Goal: Transaction & Acquisition: Purchase product/service

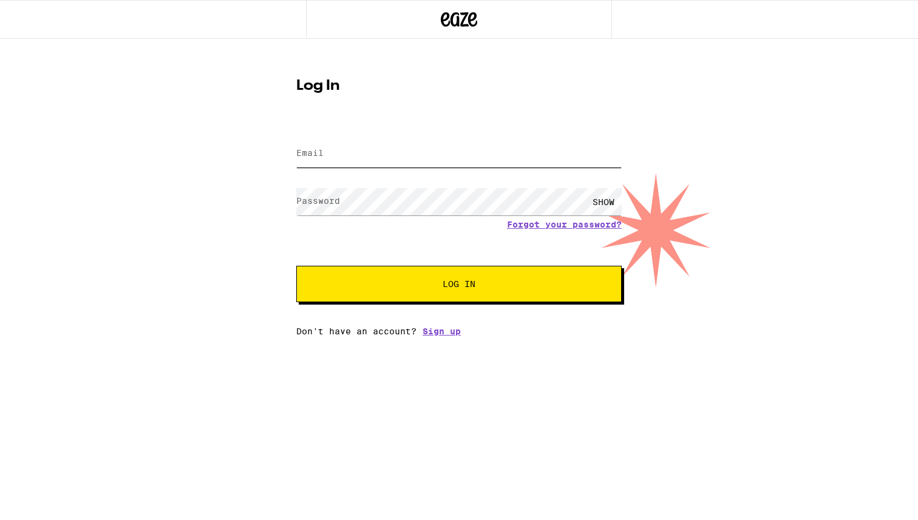
type input "[EMAIL_ADDRESS][DOMAIN_NAME]"
click at [403, 292] on button "Log In" at bounding box center [458, 284] width 325 height 36
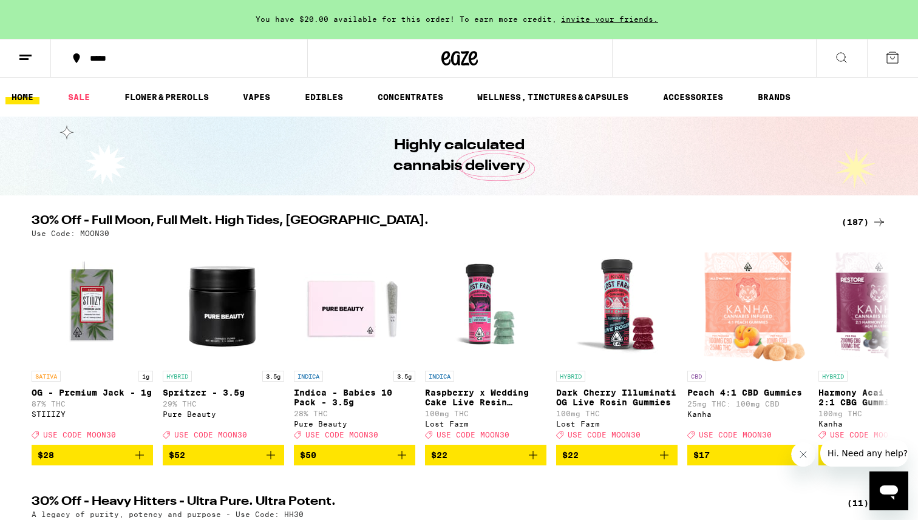
click at [116, 56] on div "*****" at bounding box center [186, 58] width 205 height 8
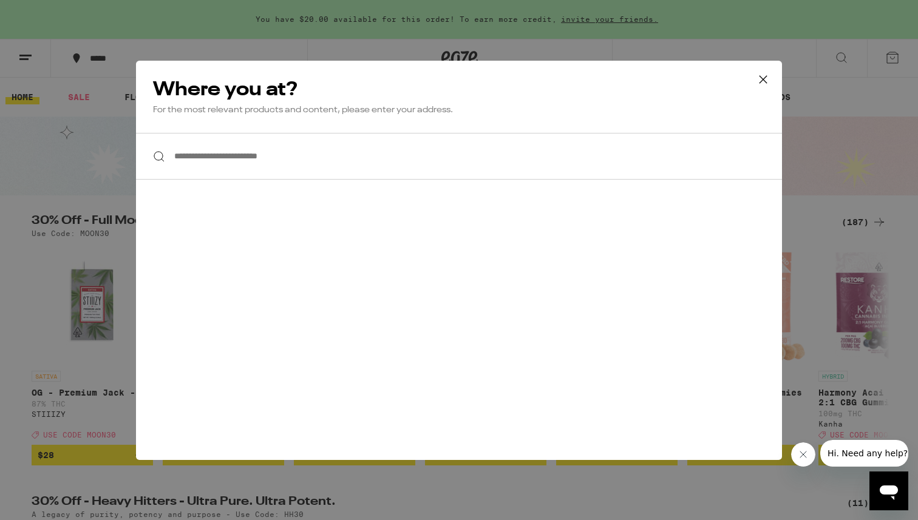
click at [281, 157] on input "**********" at bounding box center [459, 156] width 646 height 47
click at [762, 79] on icon at bounding box center [763, 79] width 18 height 18
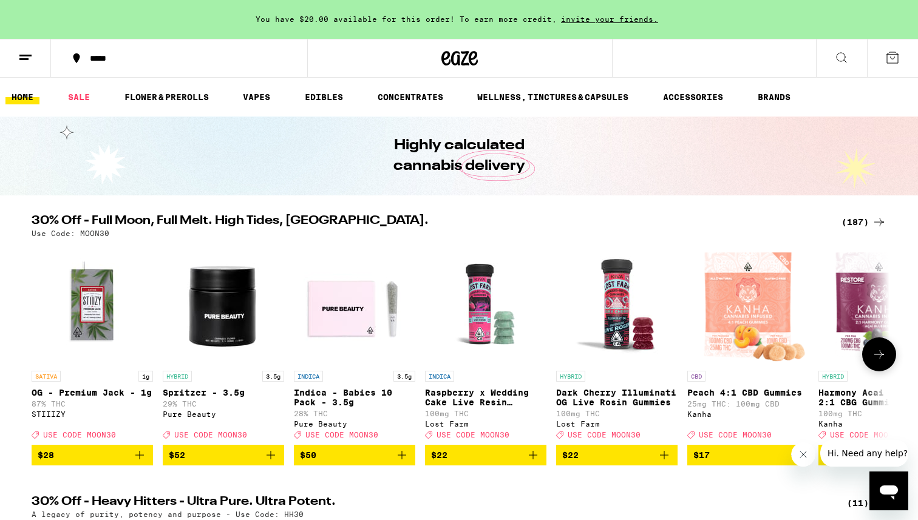
scroll to position [136, 0]
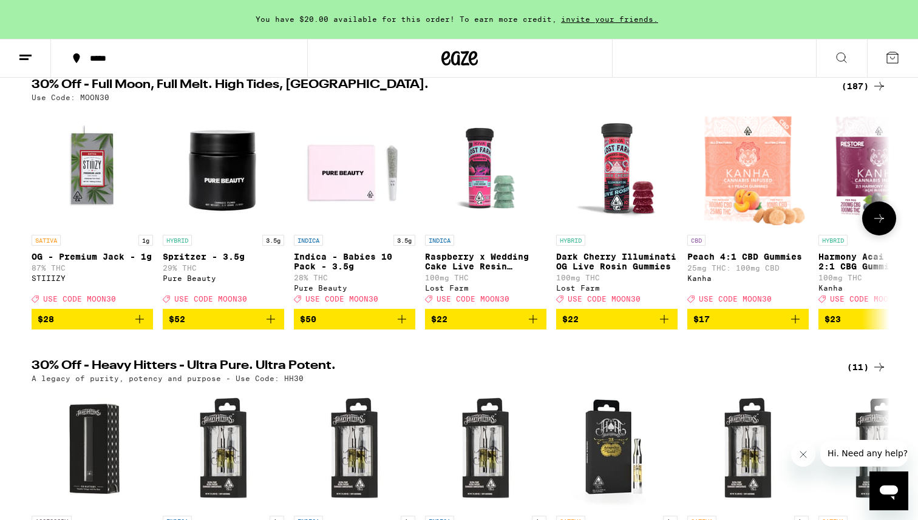
click at [872, 225] on icon at bounding box center [879, 218] width 15 height 15
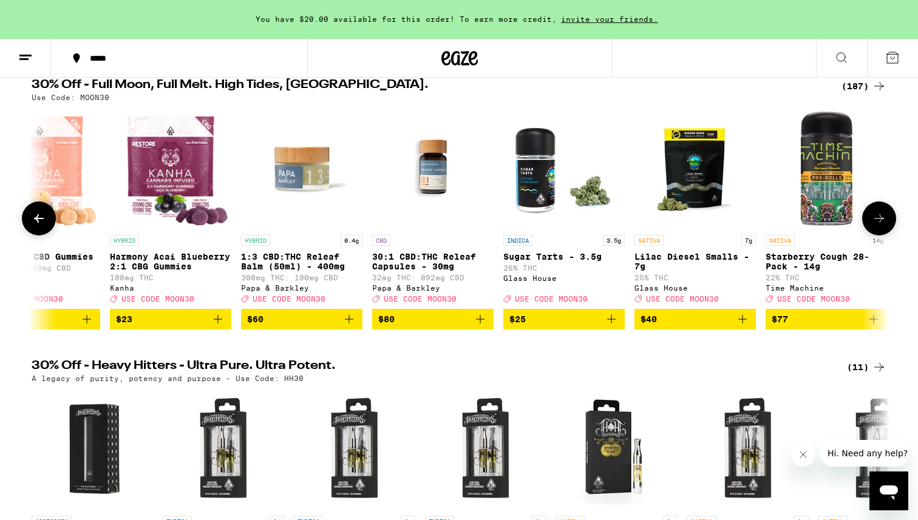
scroll to position [0, 722]
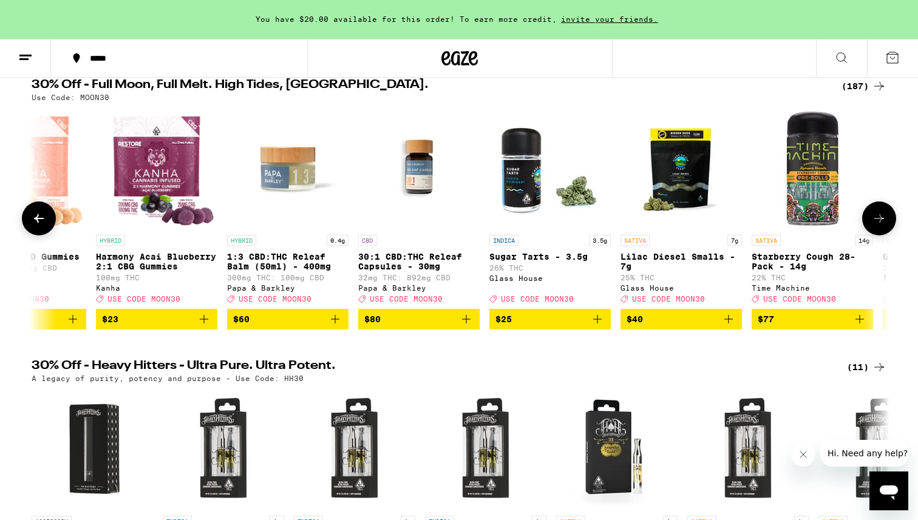
click at [46, 223] on button at bounding box center [39, 218] width 34 height 34
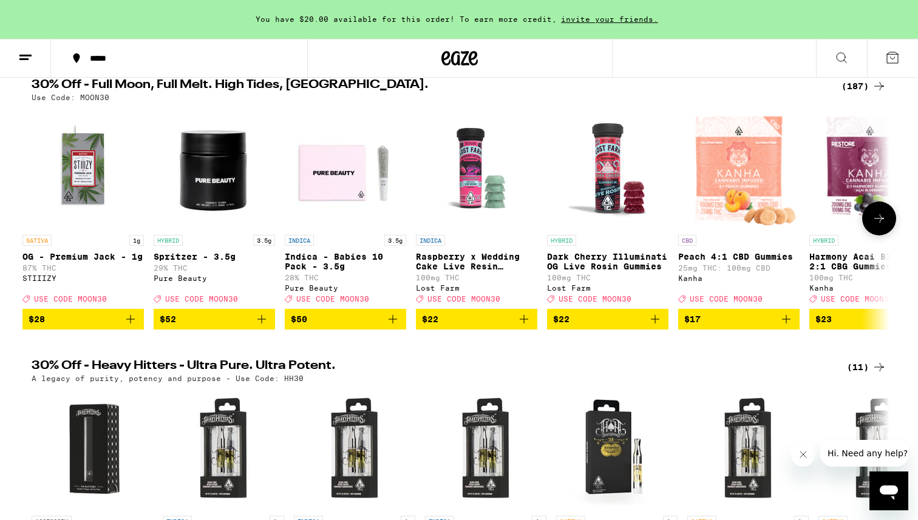
scroll to position [0, 0]
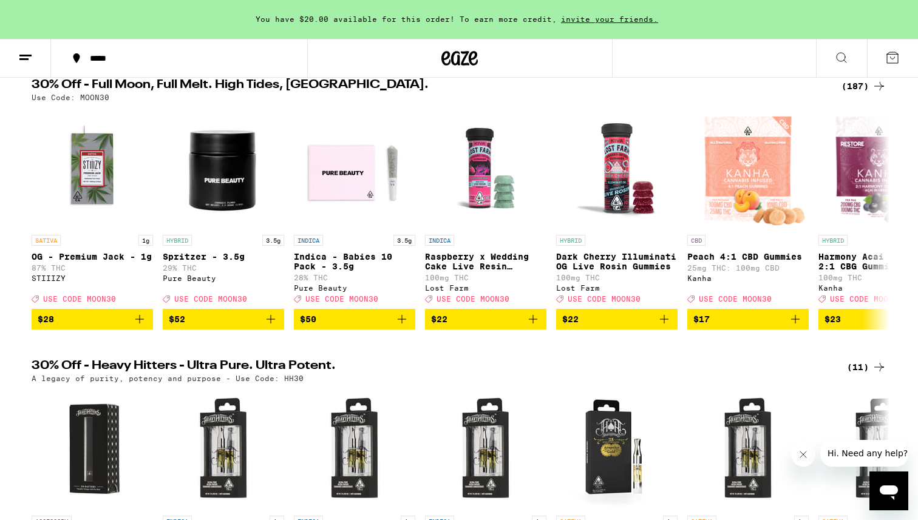
click at [106, 58] on div "*****" at bounding box center [186, 58] width 205 height 8
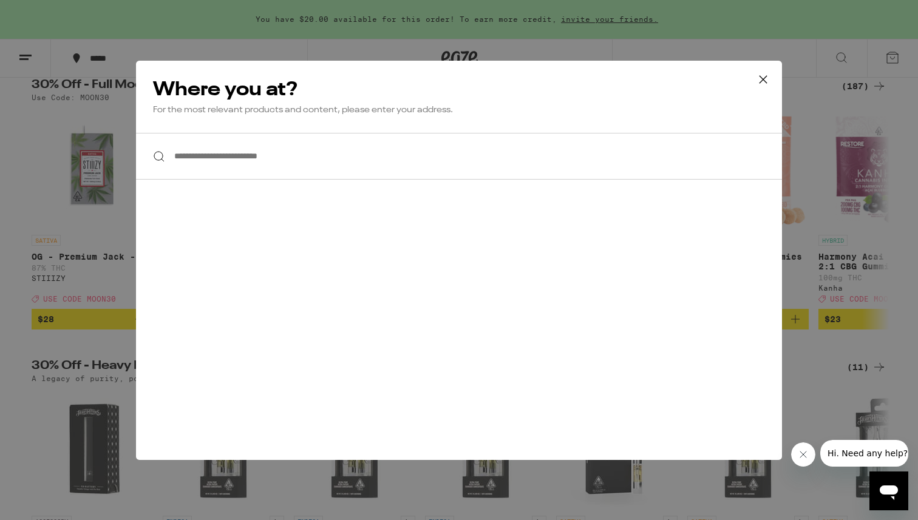
click at [286, 163] on input "**********" at bounding box center [459, 156] width 646 height 47
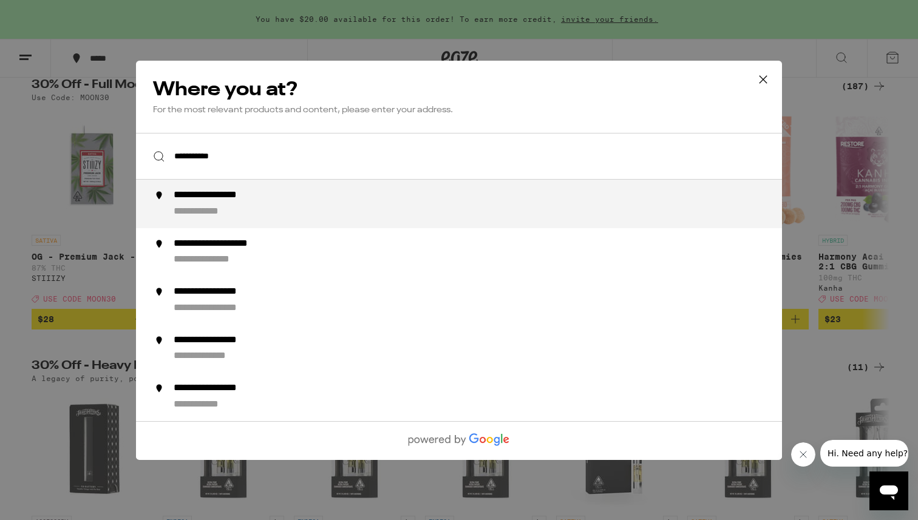
click at [268, 214] on div "**********" at bounding box center [483, 203] width 619 height 29
type input "**********"
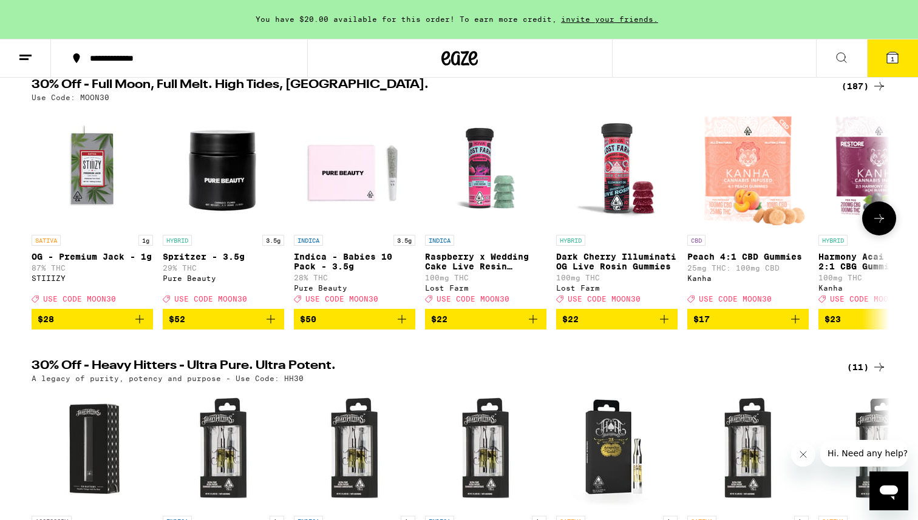
click at [879, 231] on button at bounding box center [879, 218] width 34 height 34
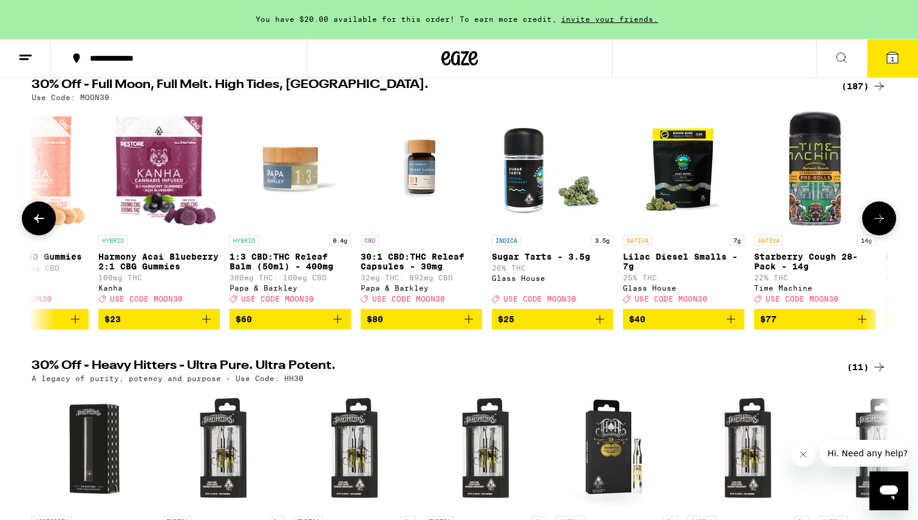
scroll to position [0, 722]
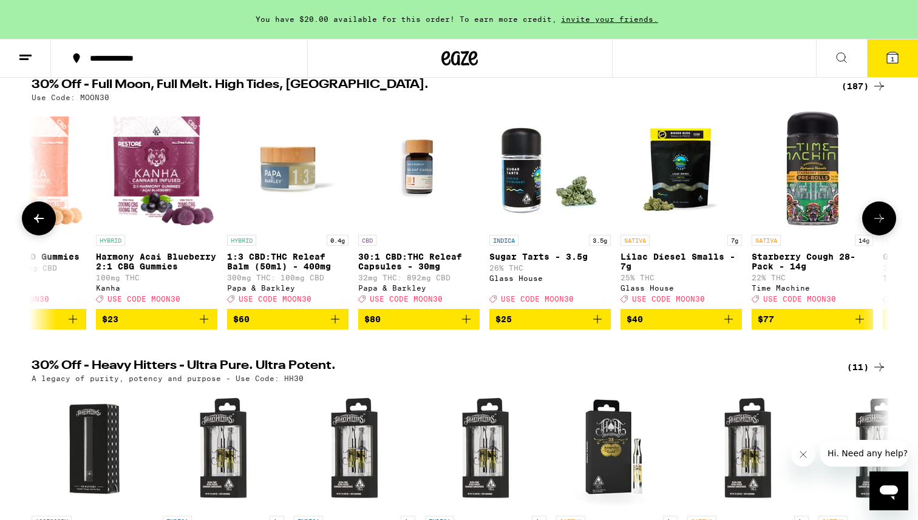
click at [41, 226] on icon at bounding box center [39, 218] width 15 height 15
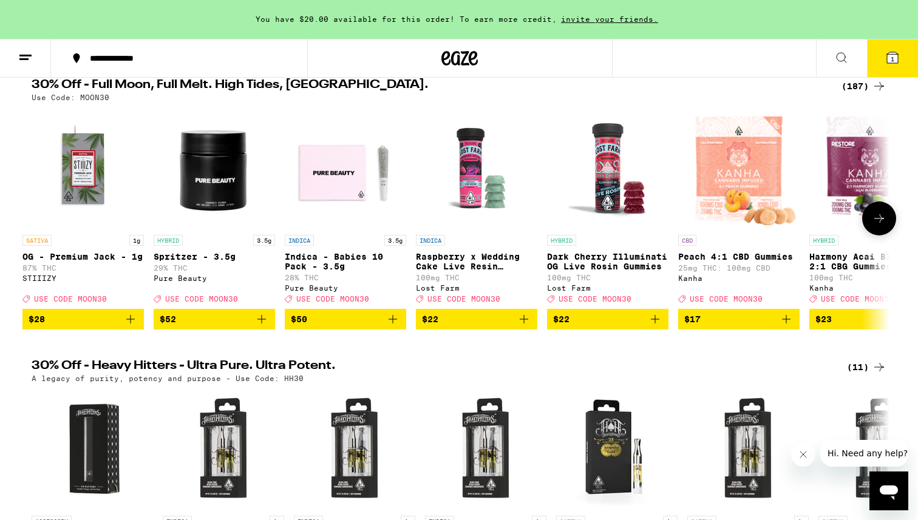
scroll to position [0, 0]
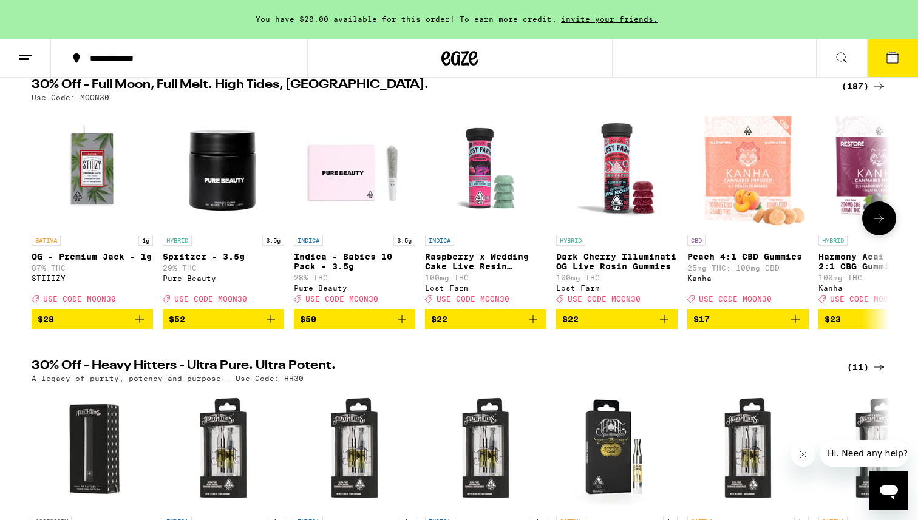
click at [882, 226] on icon at bounding box center [879, 218] width 15 height 15
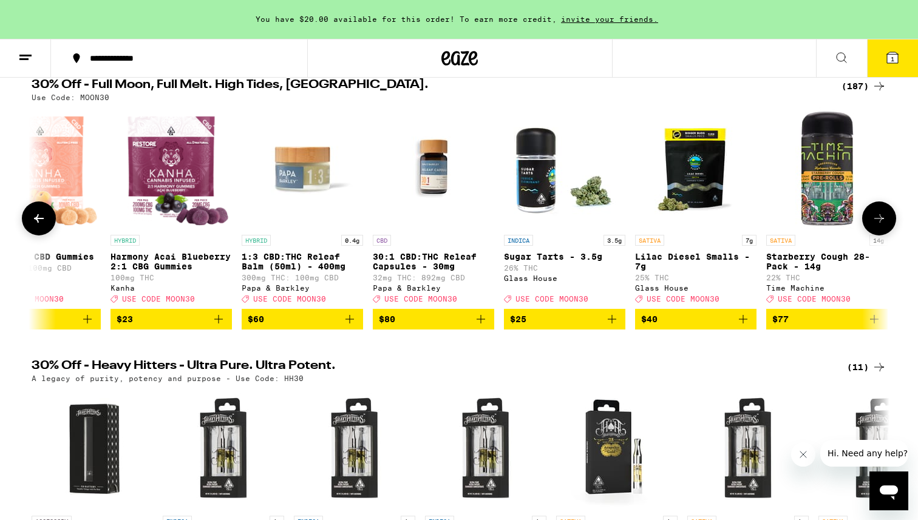
scroll to position [0, 722]
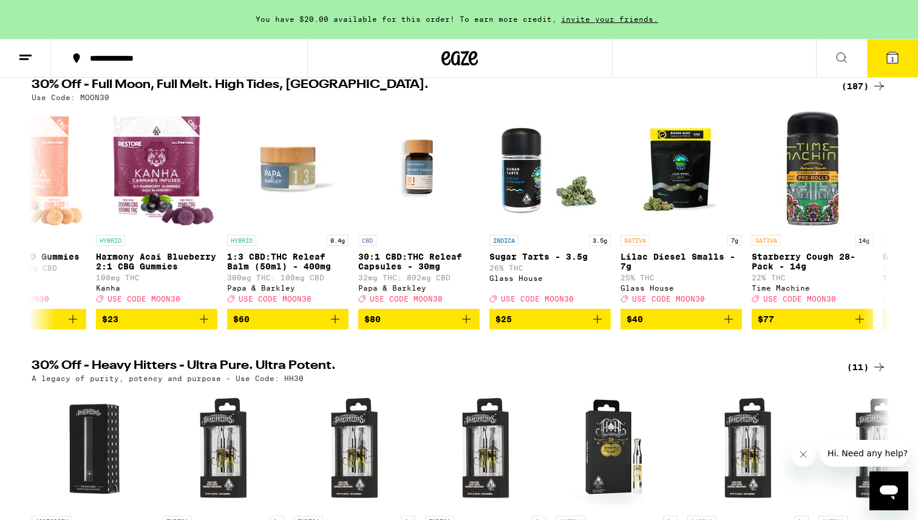
click at [856, 89] on div "(187)" at bounding box center [863, 86] width 45 height 15
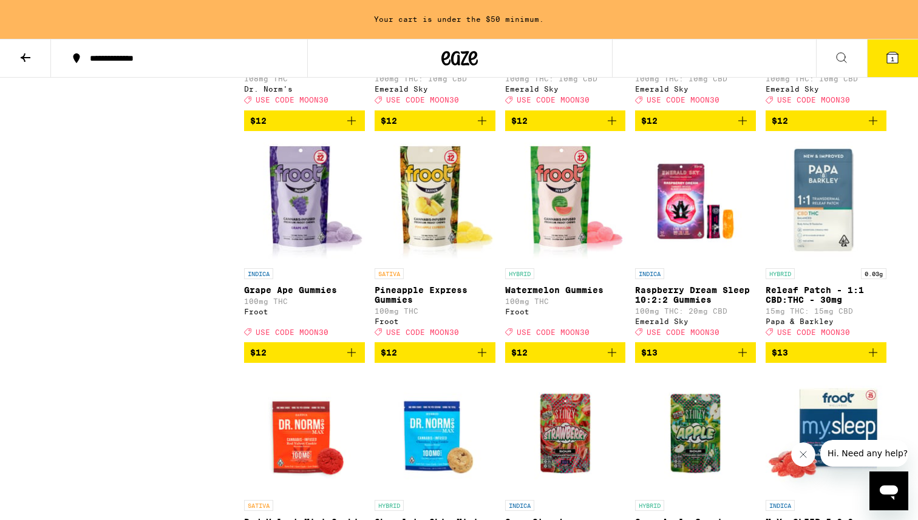
scroll to position [2405, 0]
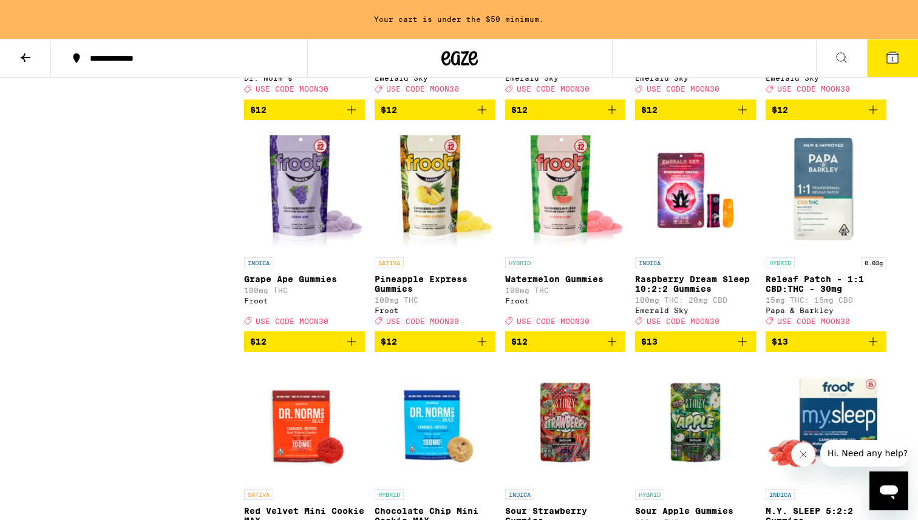
click at [699, 294] on p "Raspberry Dream Sleep 10:2:2 Gummies" at bounding box center [695, 283] width 121 height 19
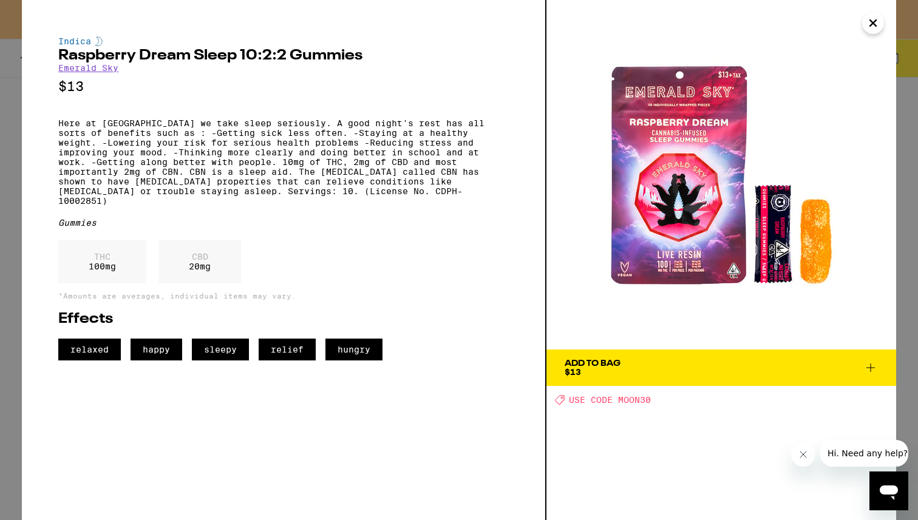
click at [871, 25] on icon "Close" at bounding box center [873, 23] width 6 height 6
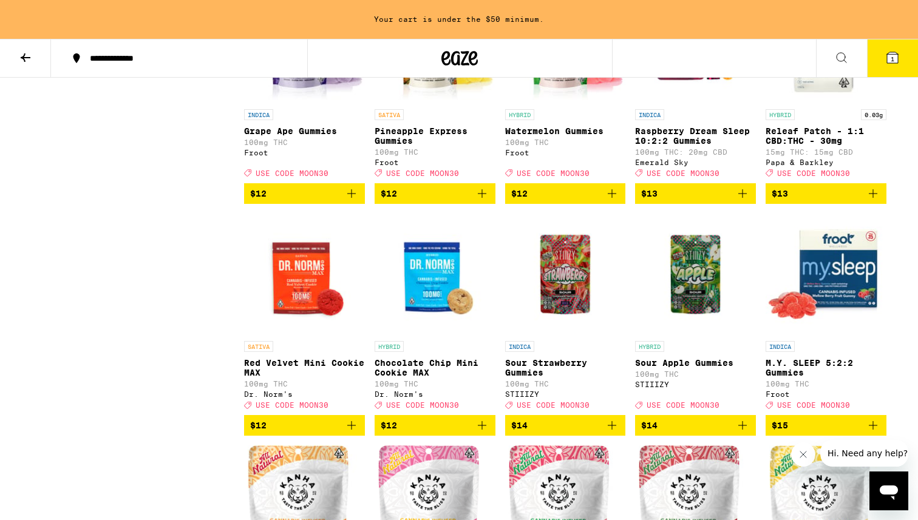
scroll to position [2292, 0]
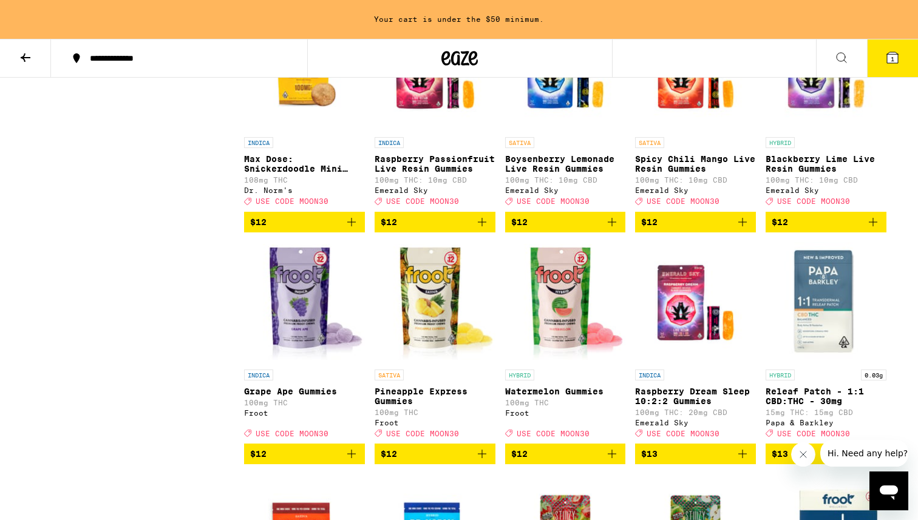
click at [813, 229] on span "$12" at bounding box center [825, 222] width 109 height 15
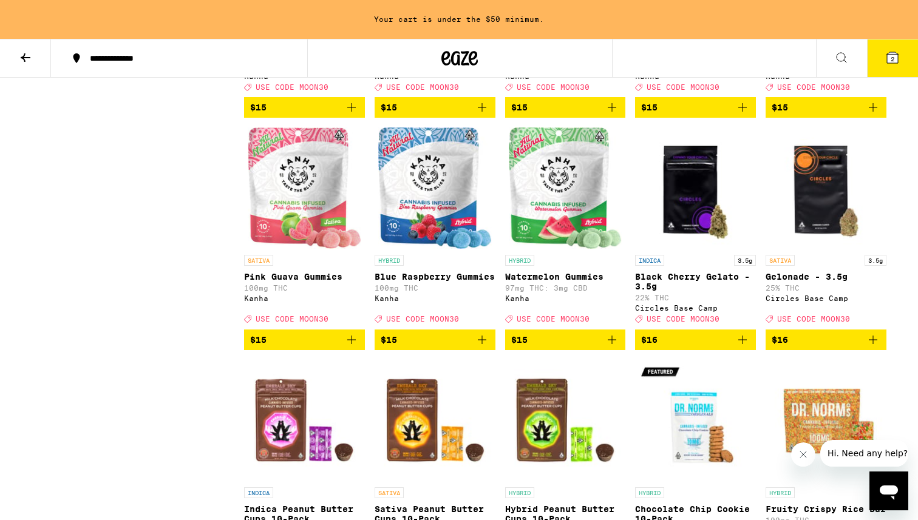
scroll to position [3096, 0]
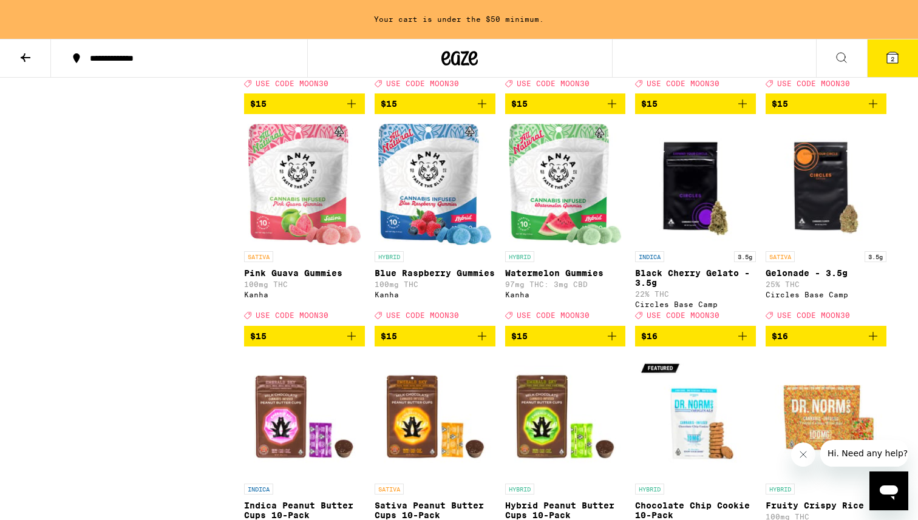
click at [552, 344] on span "$15" at bounding box center [565, 336] width 109 height 15
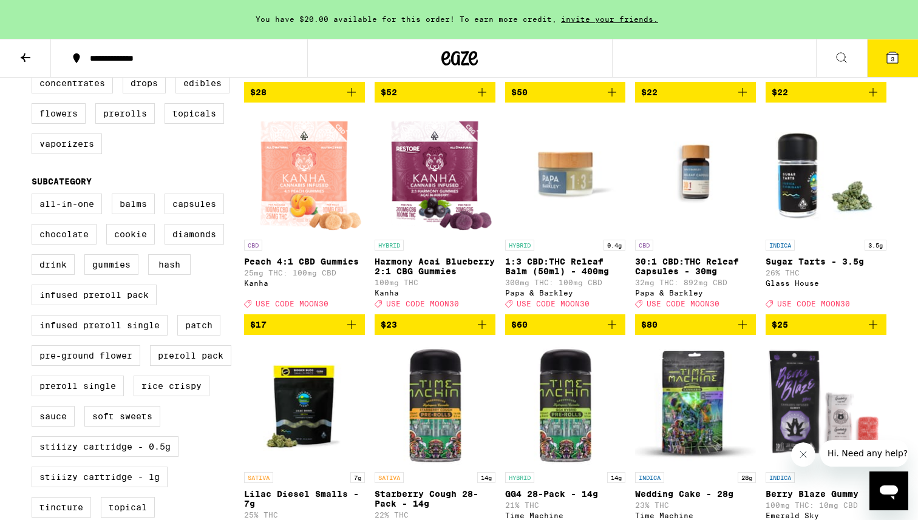
scroll to position [345, 0]
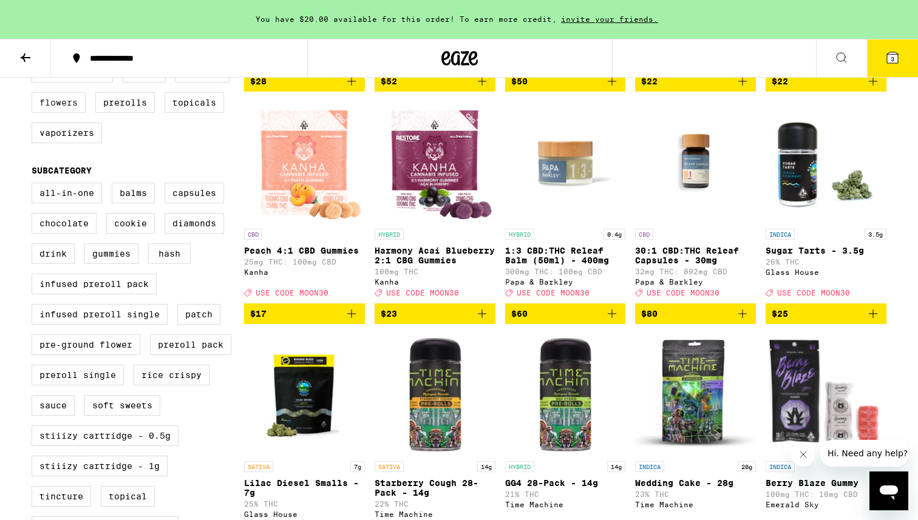
click at [66, 113] on label "Flowers" at bounding box center [59, 102] width 54 height 21
click at [35, 64] on input "Flowers" at bounding box center [34, 64] width 1 height 1
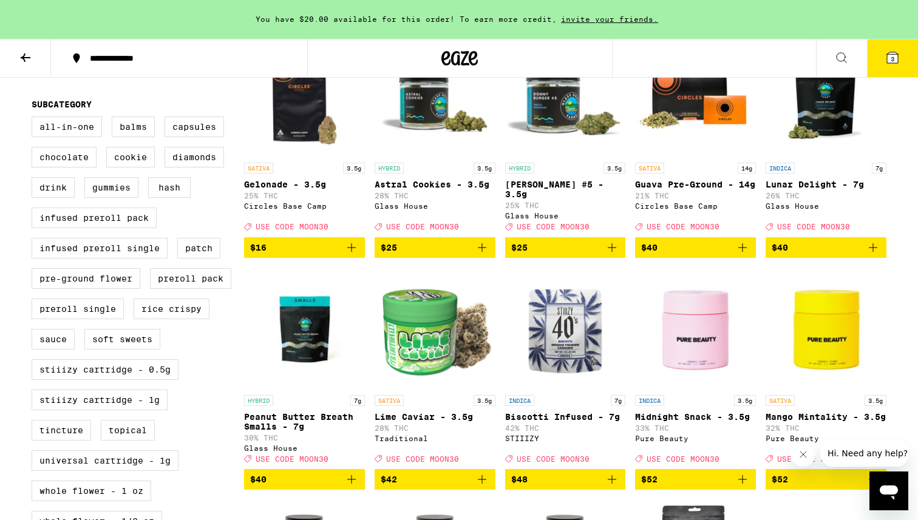
scroll to position [412, 0]
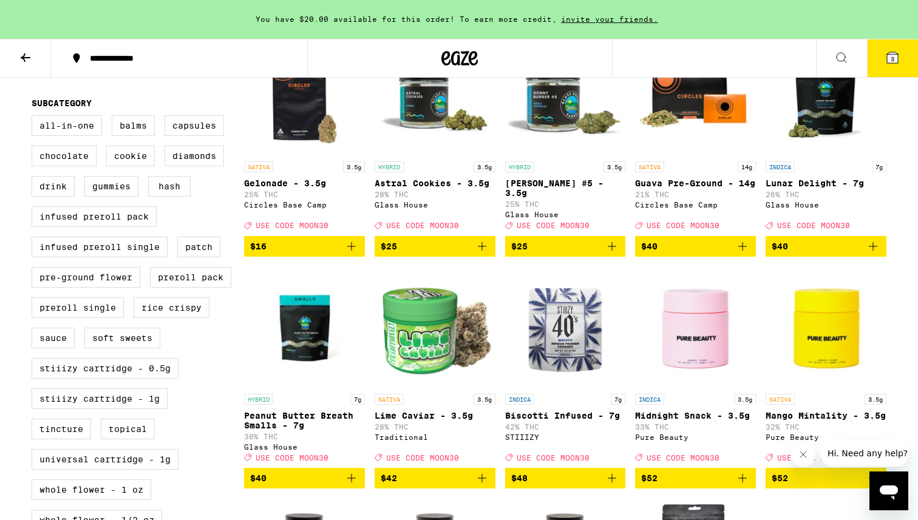
click at [426, 118] on img "Open page for Astral Cookies - 3.5g from Glass House" at bounding box center [434, 94] width 121 height 121
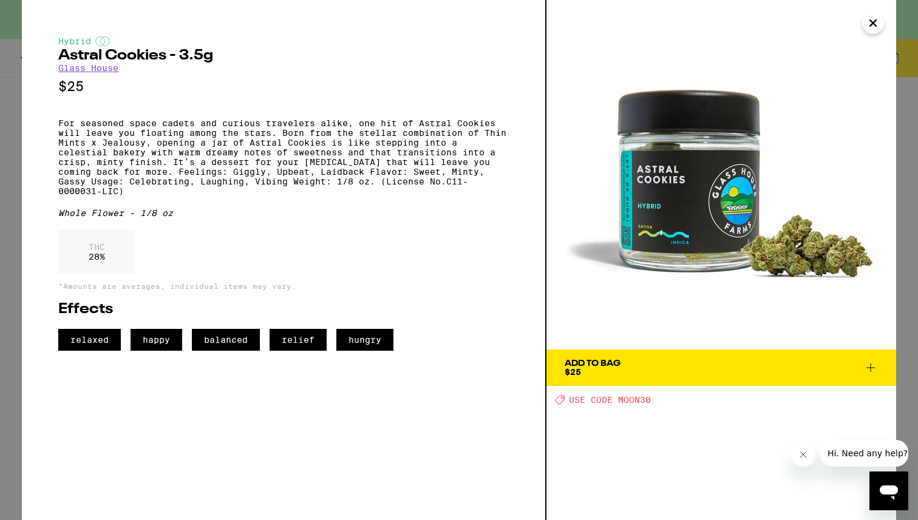
click at [874, 25] on icon "Close" at bounding box center [873, 23] width 6 height 6
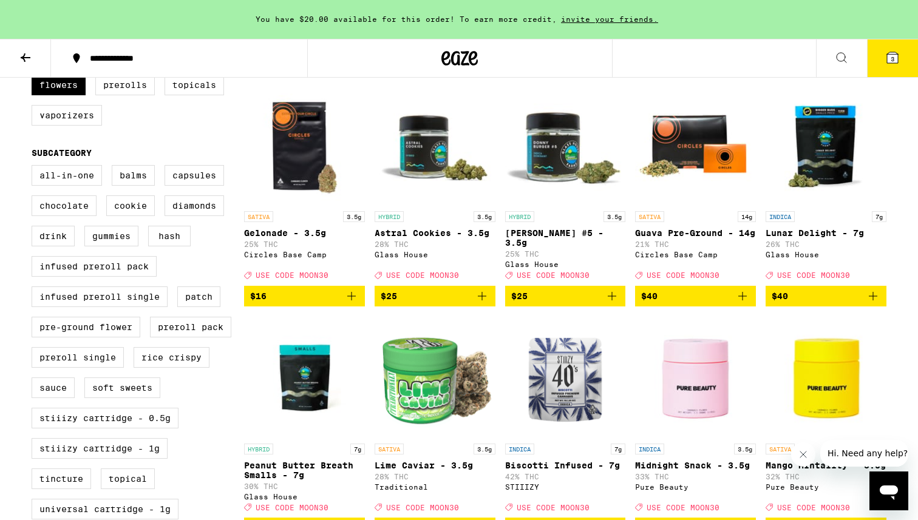
scroll to position [327, 0]
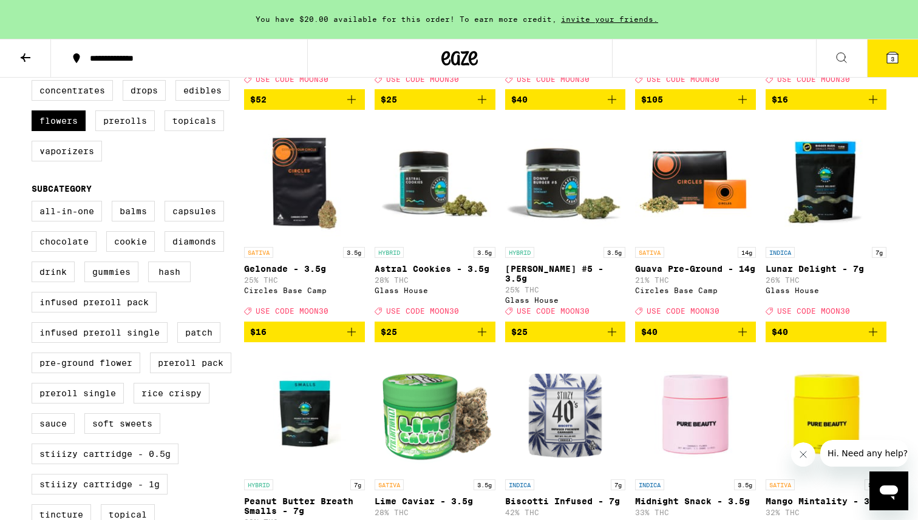
click at [434, 339] on span "$25" at bounding box center [435, 332] width 109 height 15
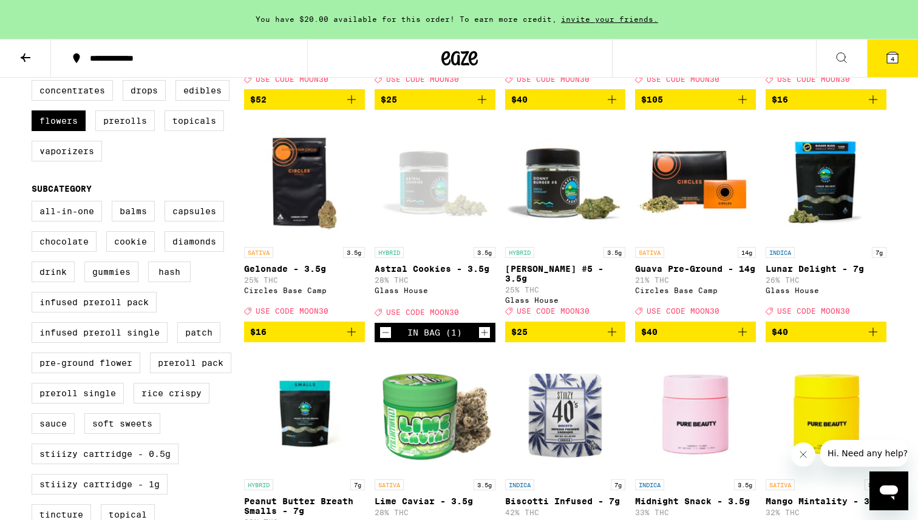
click at [443, 274] on p "Astral Cookies - 3.5g" at bounding box center [434, 269] width 121 height 10
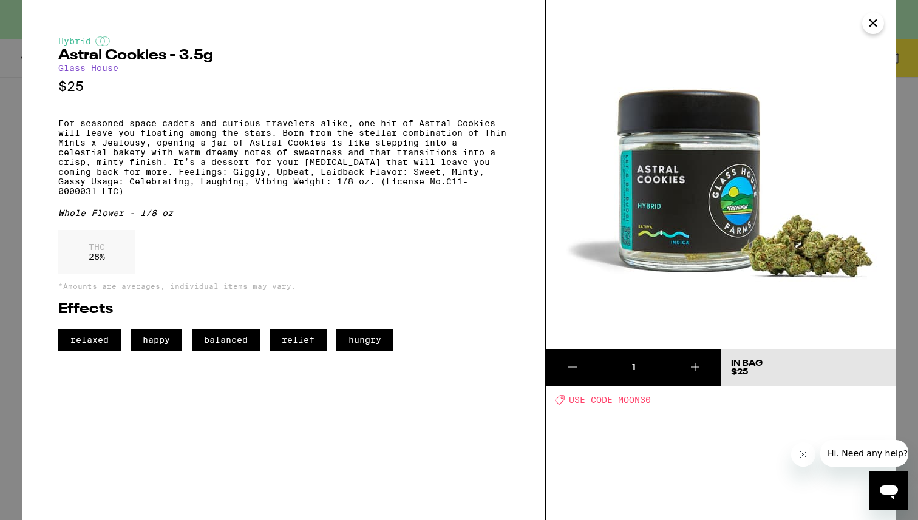
click at [870, 20] on icon "Close" at bounding box center [873, 23] width 6 height 6
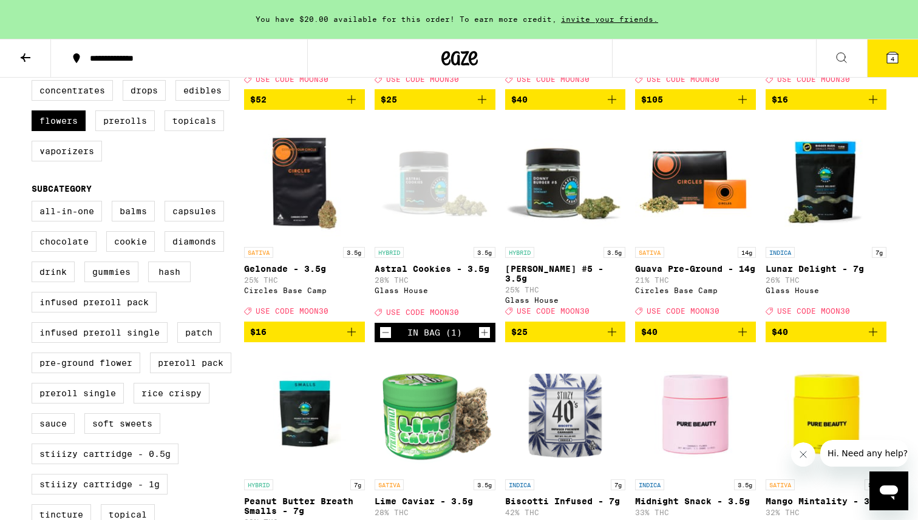
click at [887, 46] on button "4" at bounding box center [892, 58] width 51 height 38
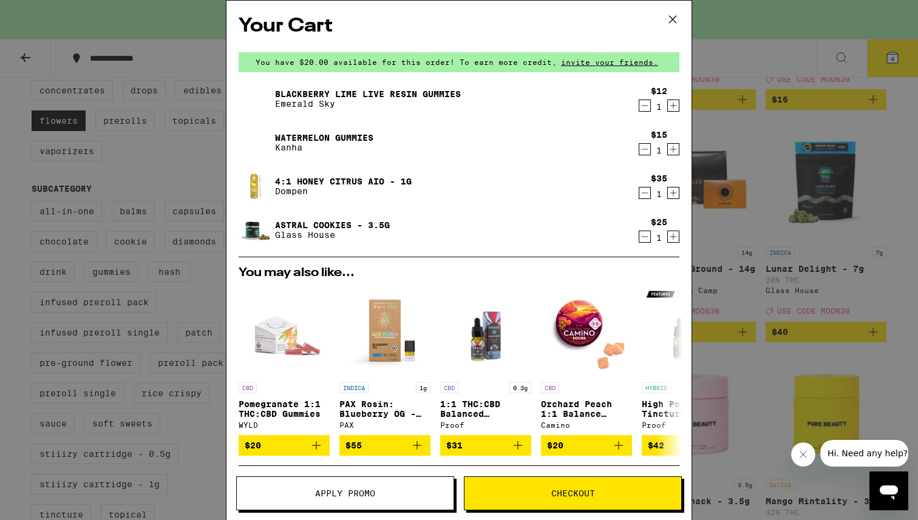
click at [643, 193] on icon "Decrement" at bounding box center [645, 193] width 7 height 0
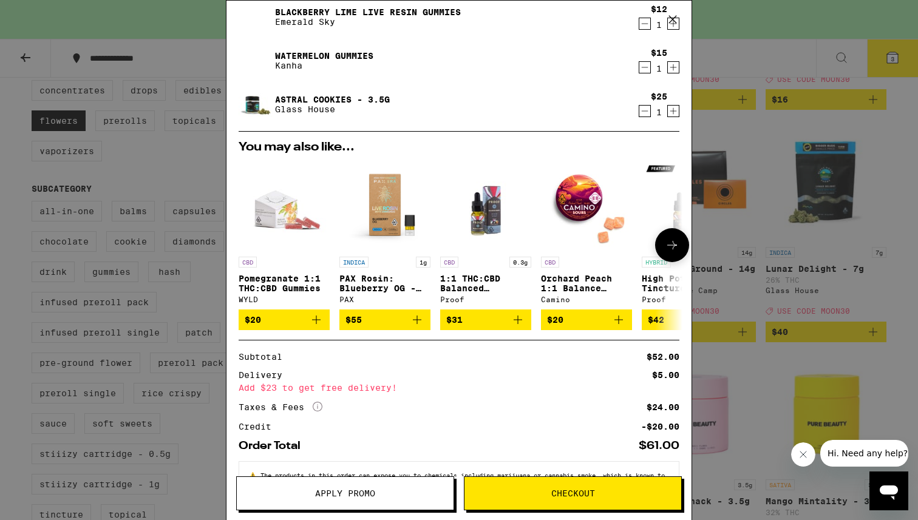
scroll to position [84, 0]
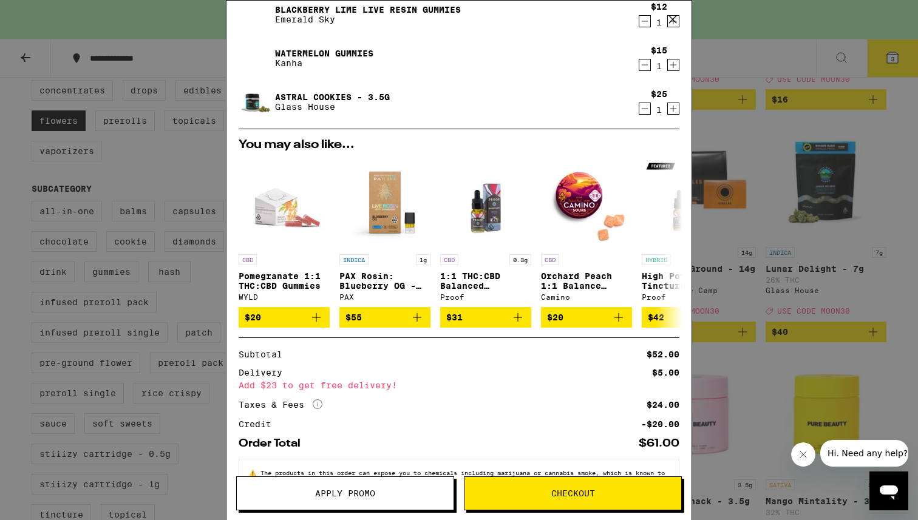
click at [773, 378] on div "Your Cart You have $20.00 available for this order! To earn more credit, invite…" at bounding box center [459, 260] width 918 height 520
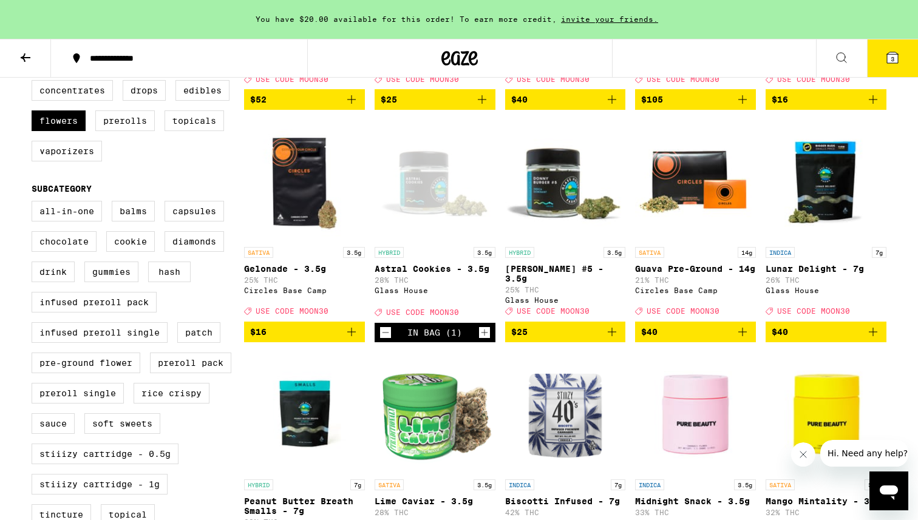
scroll to position [274, 0]
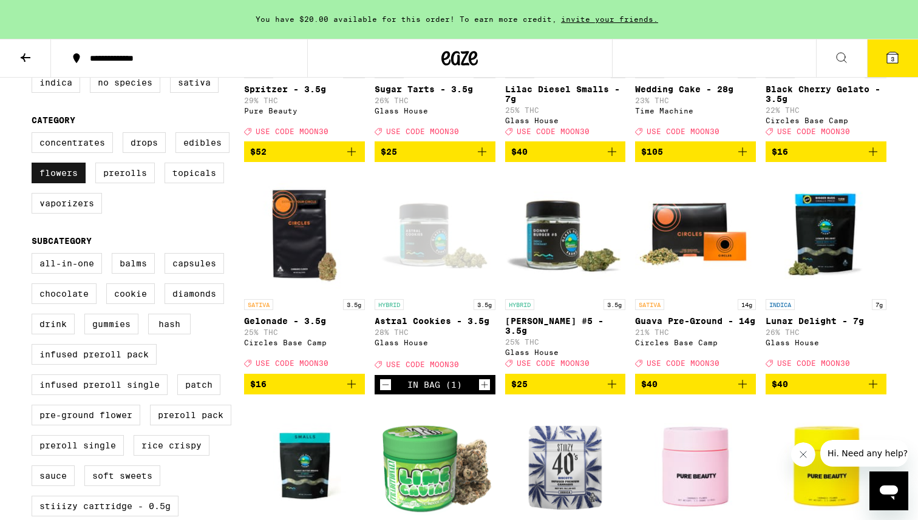
click at [60, 183] on label "Flowers" at bounding box center [59, 173] width 54 height 21
click at [35, 135] on input "Flowers" at bounding box center [34, 134] width 1 height 1
checkbox input "false"
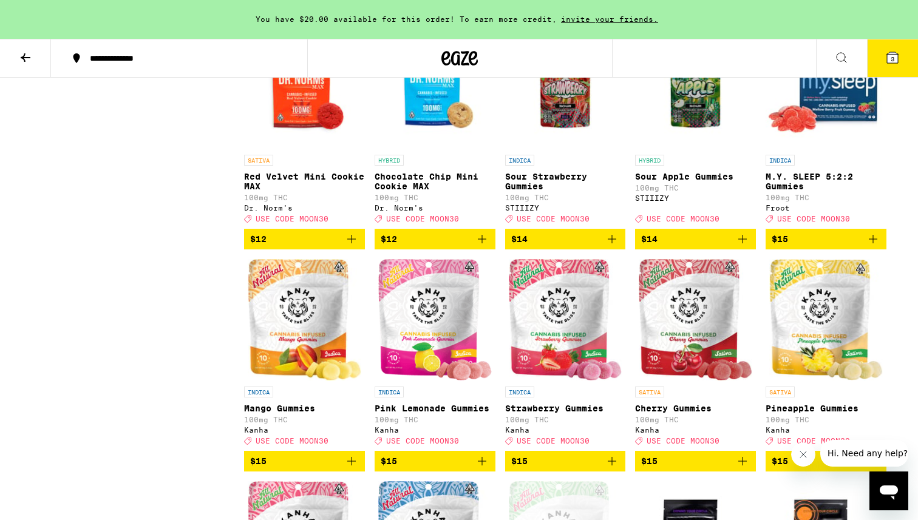
scroll to position [2032, 0]
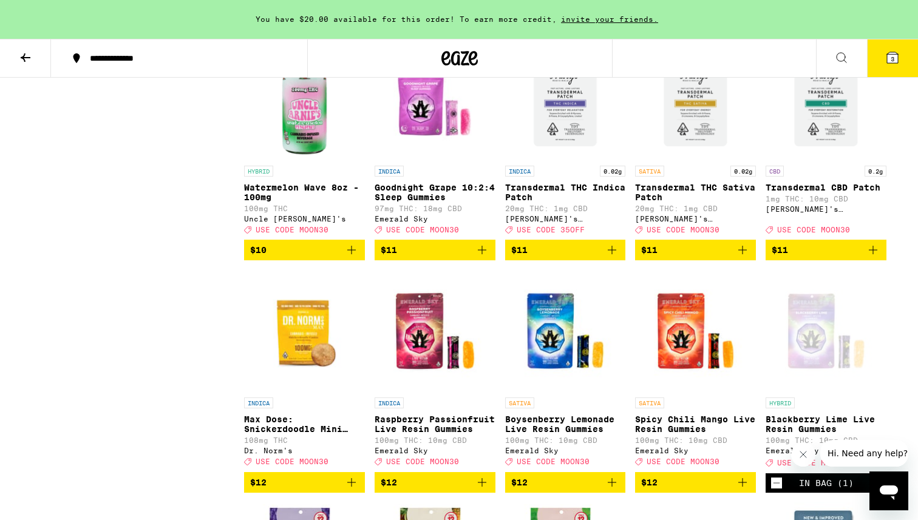
click at [430, 160] on img "Open page for Goodnight Grape 10:2:4 Sleep Gummies from Emerald Sky" at bounding box center [434, 98] width 121 height 121
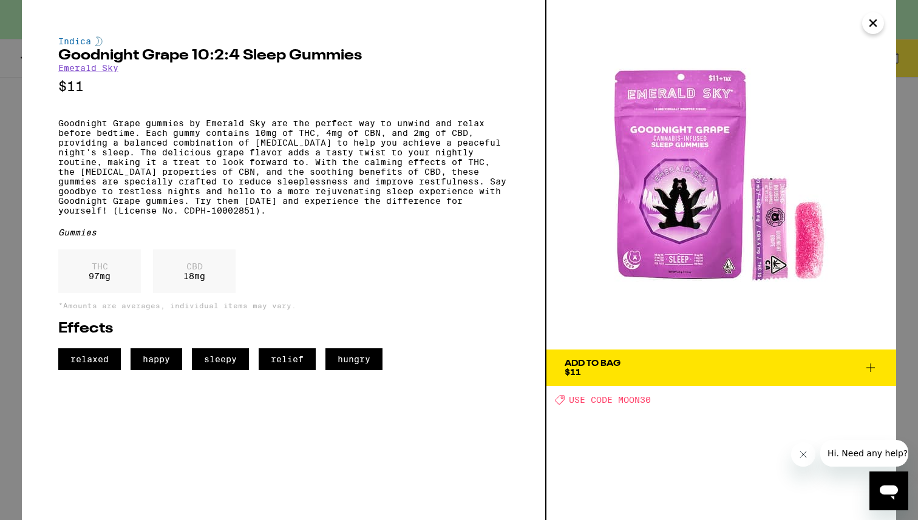
click at [108, 271] on p "THC" at bounding box center [100, 267] width 22 height 10
click at [877, 18] on icon "Close" at bounding box center [872, 23] width 15 height 18
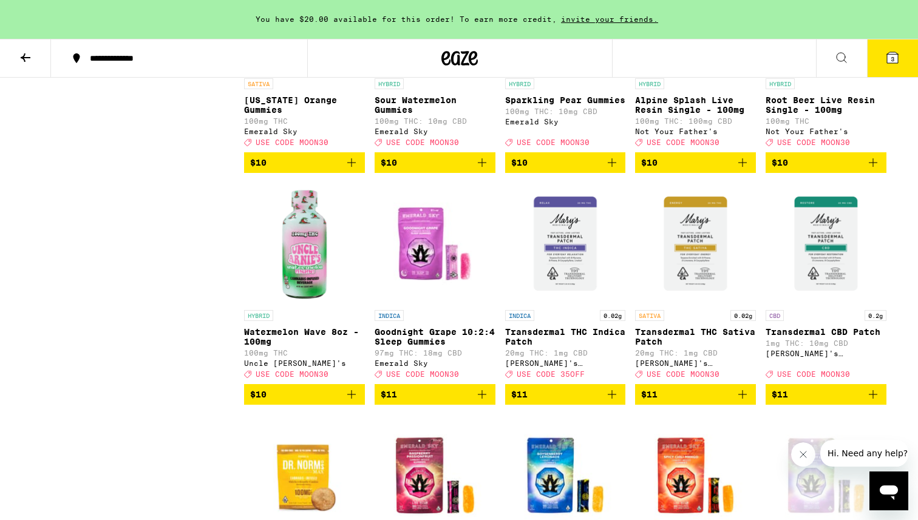
scroll to position [1901, 0]
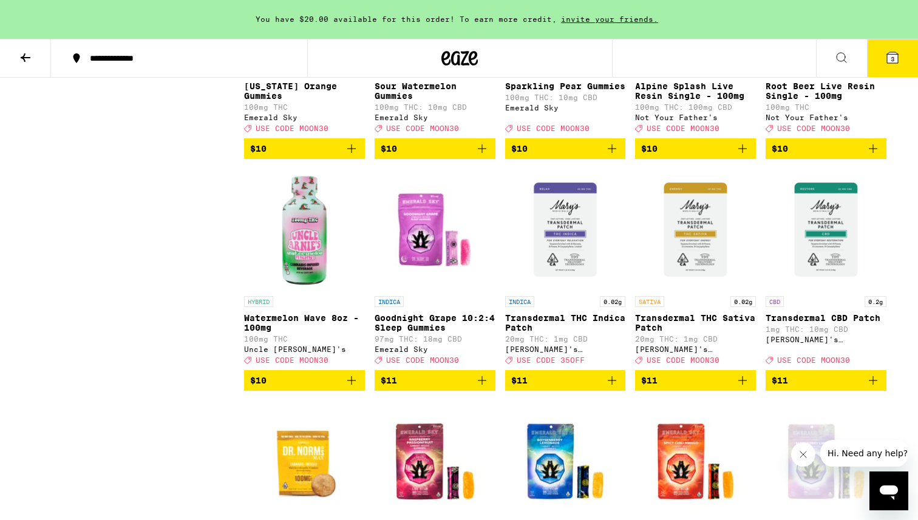
click at [432, 388] on span "$11" at bounding box center [435, 380] width 109 height 15
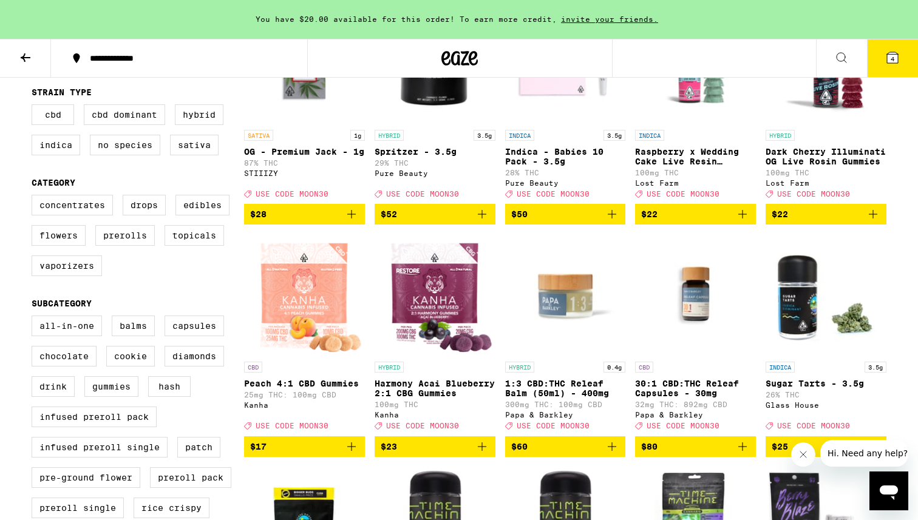
scroll to position [0, 0]
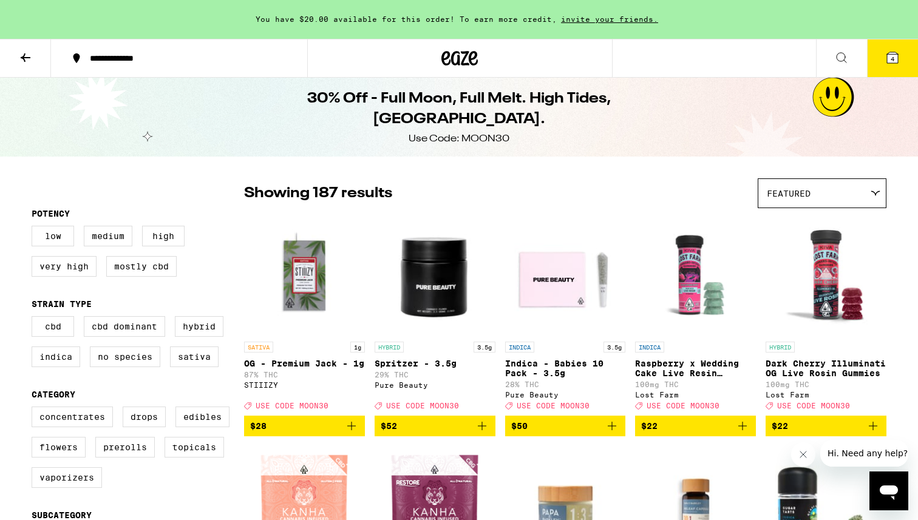
click at [790, 193] on span "Featured" at bounding box center [789, 194] width 44 height 10
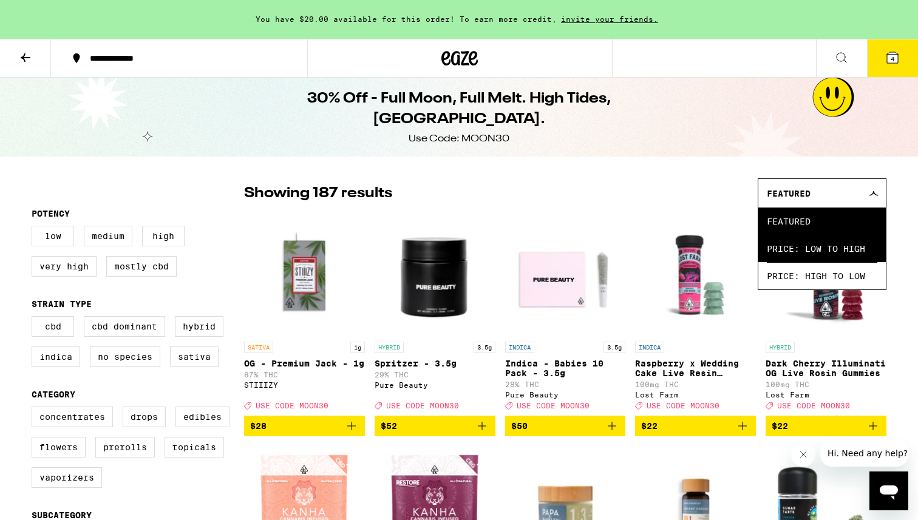
click at [790, 254] on span "Price: Low to High" at bounding box center [822, 248] width 110 height 27
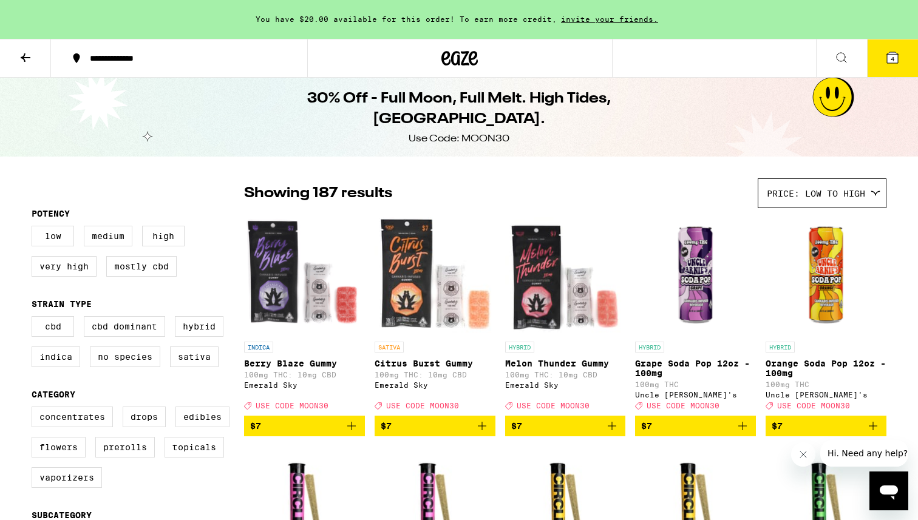
click at [892, 56] on span "4" at bounding box center [892, 58] width 4 height 7
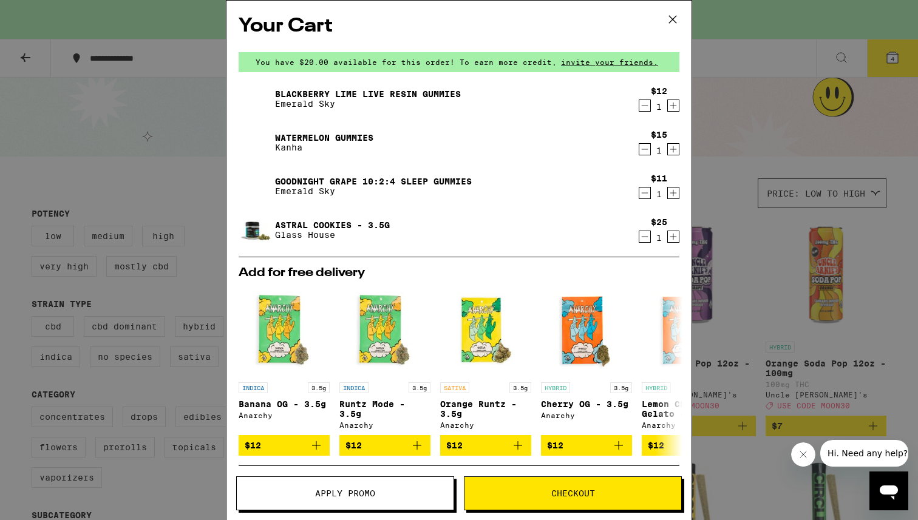
scroll to position [175, 0]
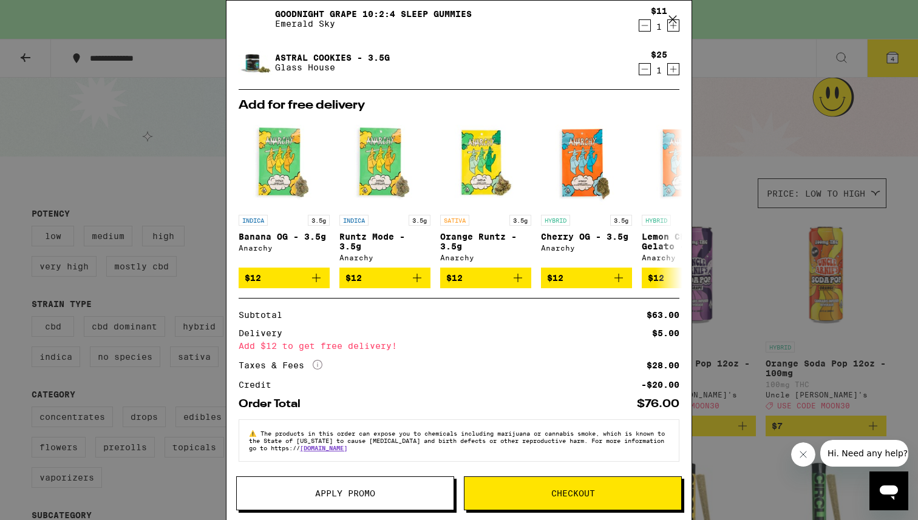
click at [182, 290] on div "Your Cart You have $20.00 available for this order! To earn more credit, invite…" at bounding box center [459, 260] width 918 height 520
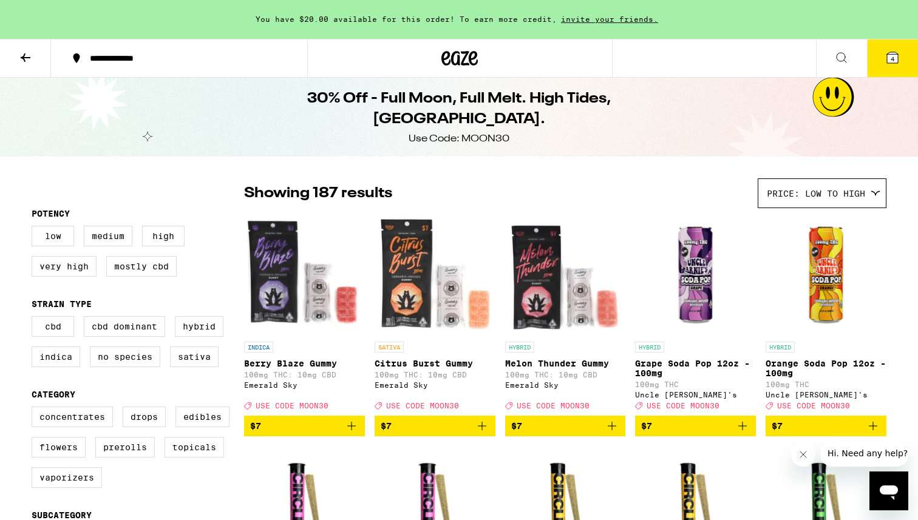
click at [895, 61] on icon at bounding box center [892, 57] width 11 height 11
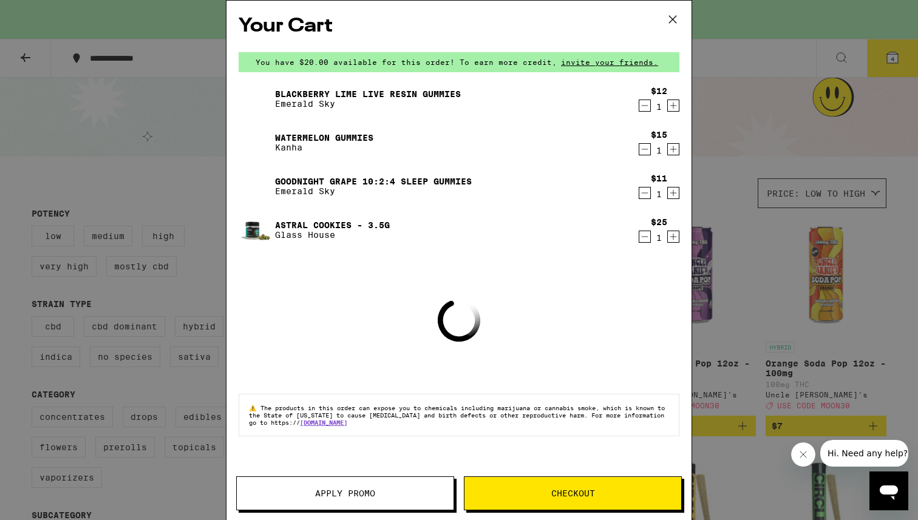
click at [333, 493] on span "Apply Promo" at bounding box center [345, 493] width 60 height 8
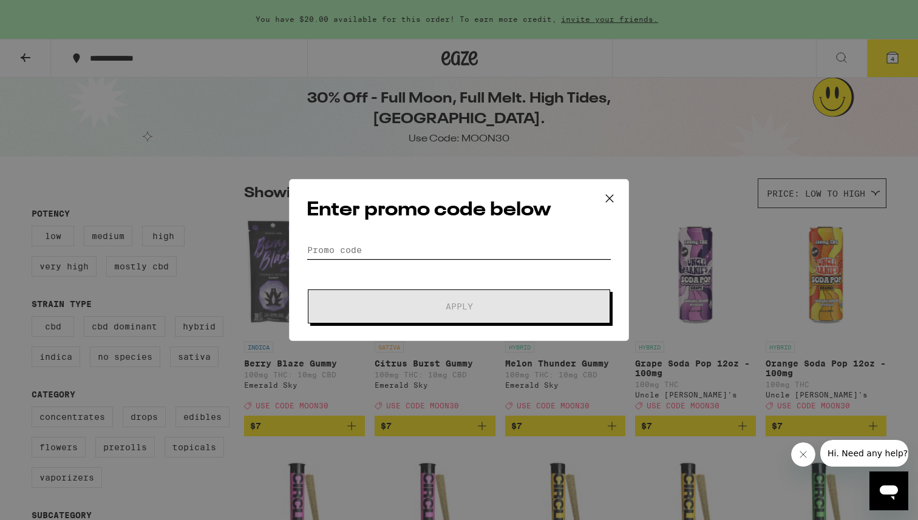
click at [397, 243] on input "Promo Code" at bounding box center [458, 250] width 305 height 18
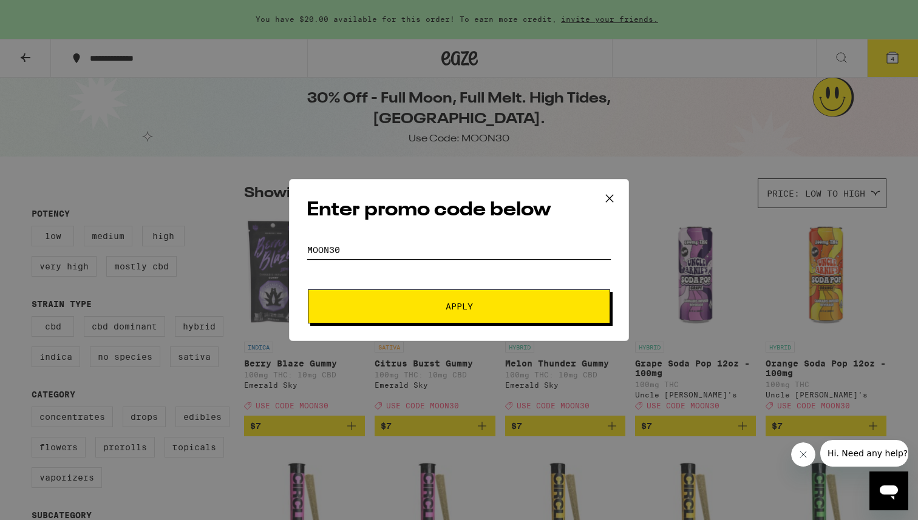
type input "moon30"
click at [441, 314] on button "Apply" at bounding box center [459, 306] width 302 height 34
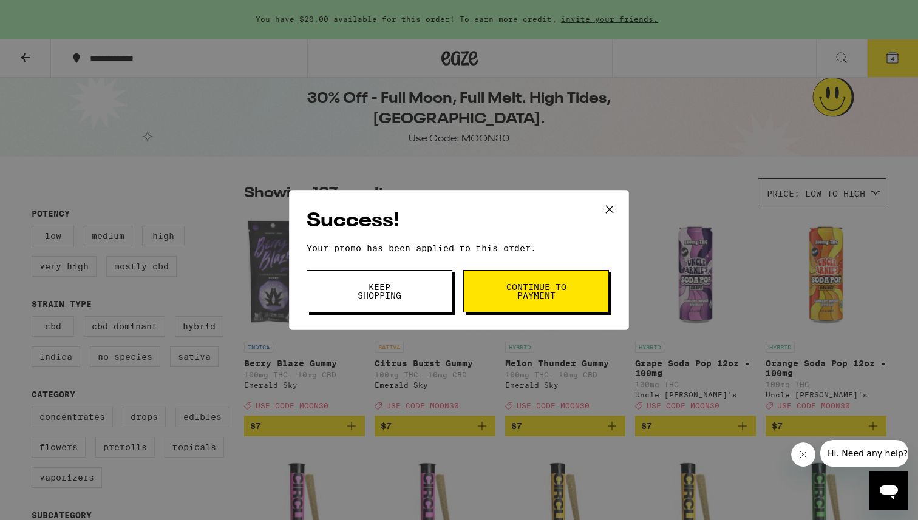
click at [524, 303] on button "Continue to payment" at bounding box center [536, 291] width 146 height 42
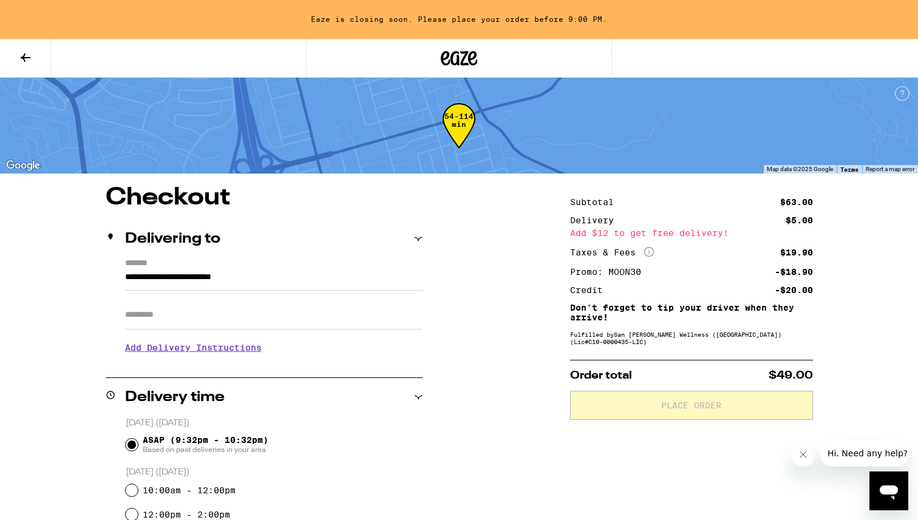
click at [28, 59] on icon at bounding box center [25, 57] width 15 height 15
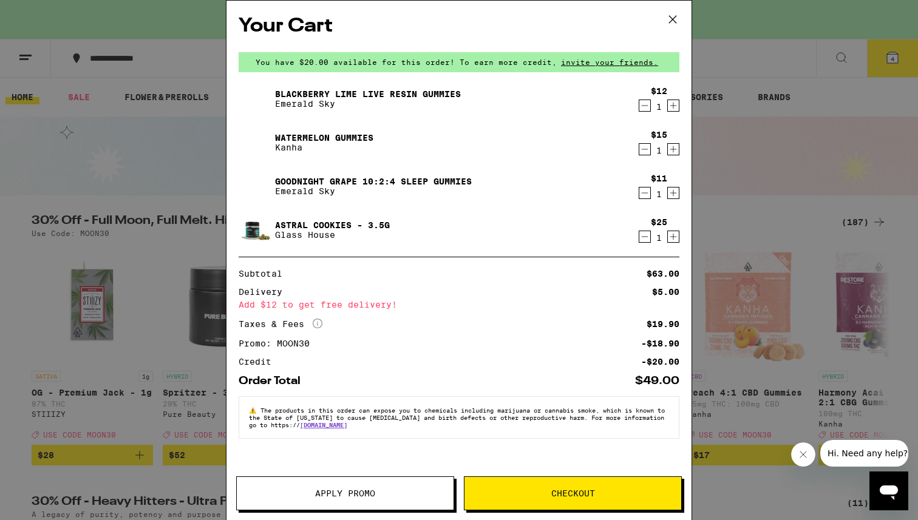
click at [674, 21] on icon at bounding box center [672, 19] width 7 height 7
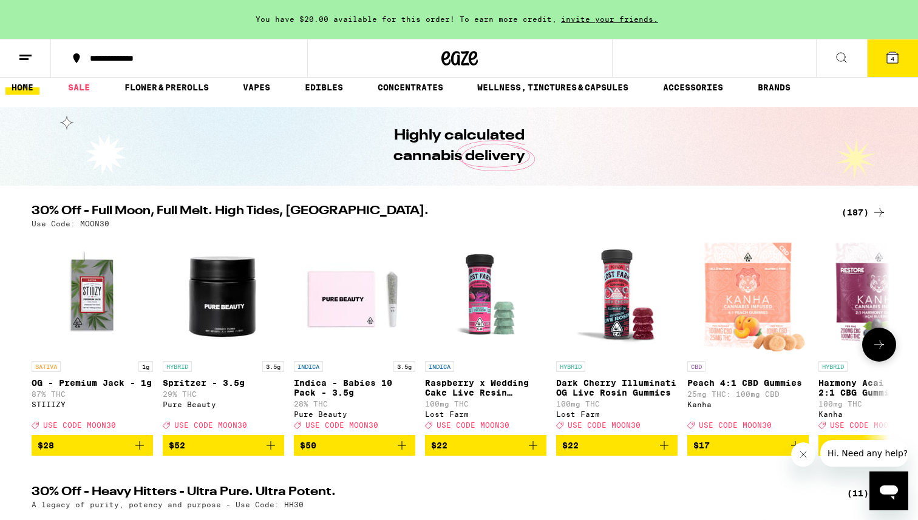
scroll to position [14, 0]
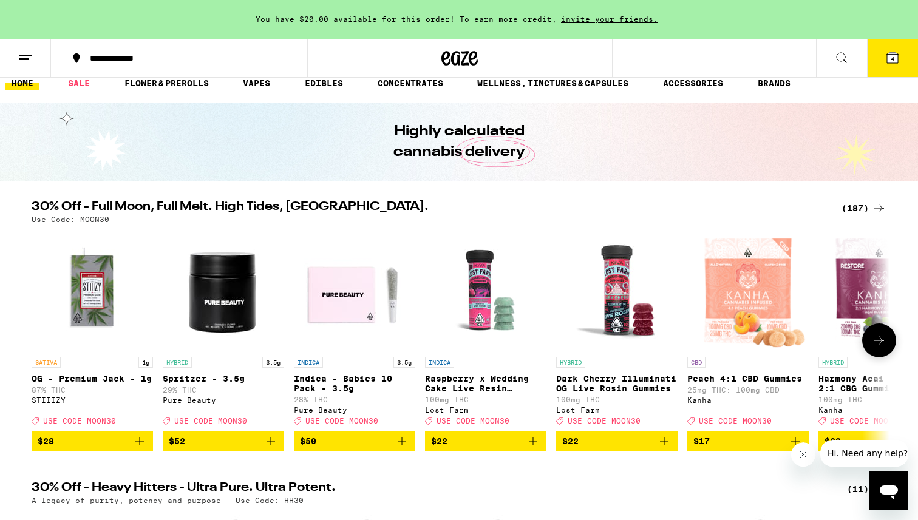
click at [876, 347] on icon at bounding box center [879, 340] width 15 height 15
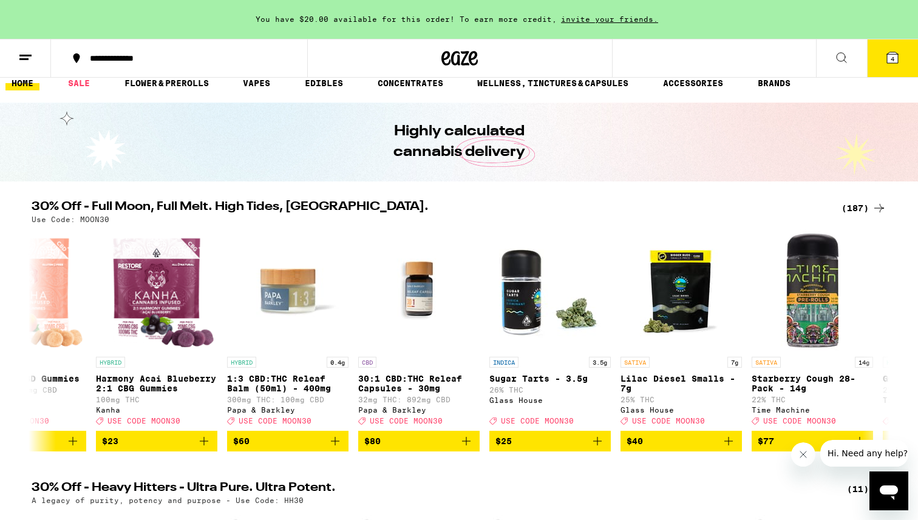
click at [866, 206] on div "(187)" at bounding box center [863, 208] width 45 height 15
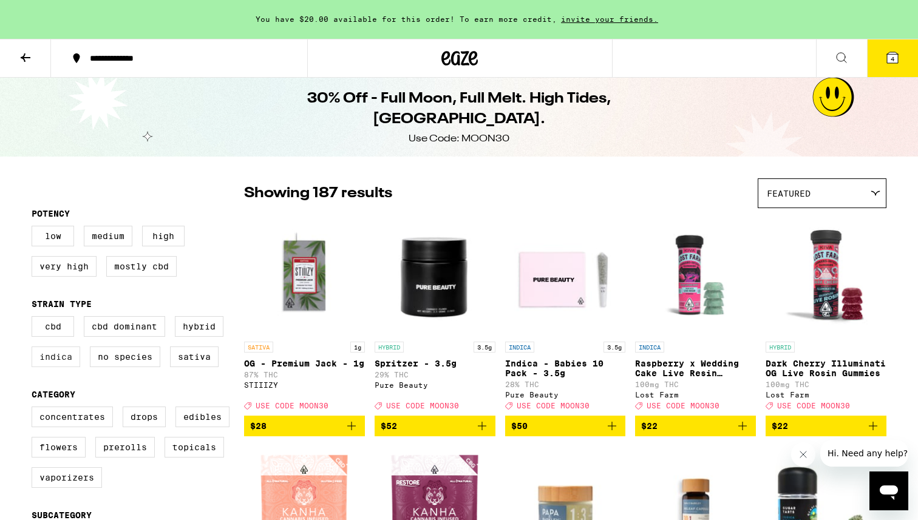
click at [63, 364] on label "Indica" at bounding box center [56, 357] width 49 height 21
click at [35, 319] on input "Indica" at bounding box center [34, 318] width 1 height 1
checkbox input "true"
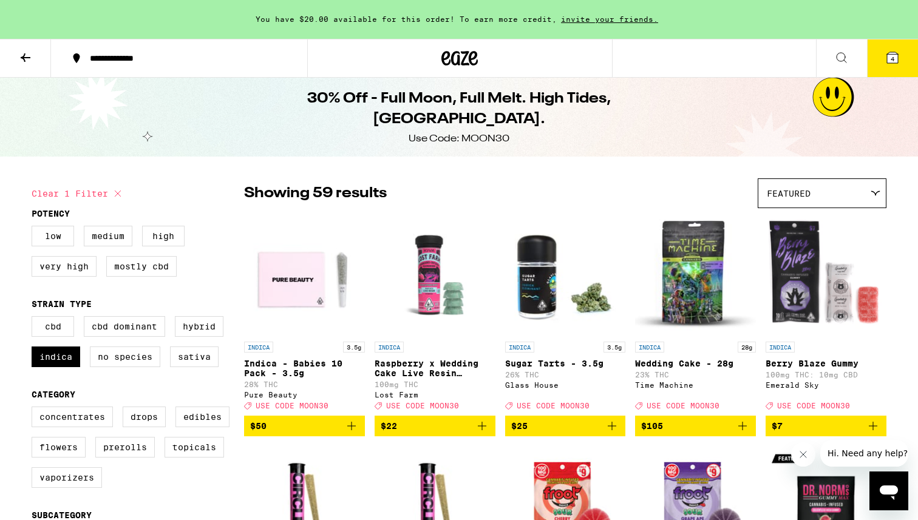
click at [876, 61] on button "4" at bounding box center [892, 58] width 51 height 38
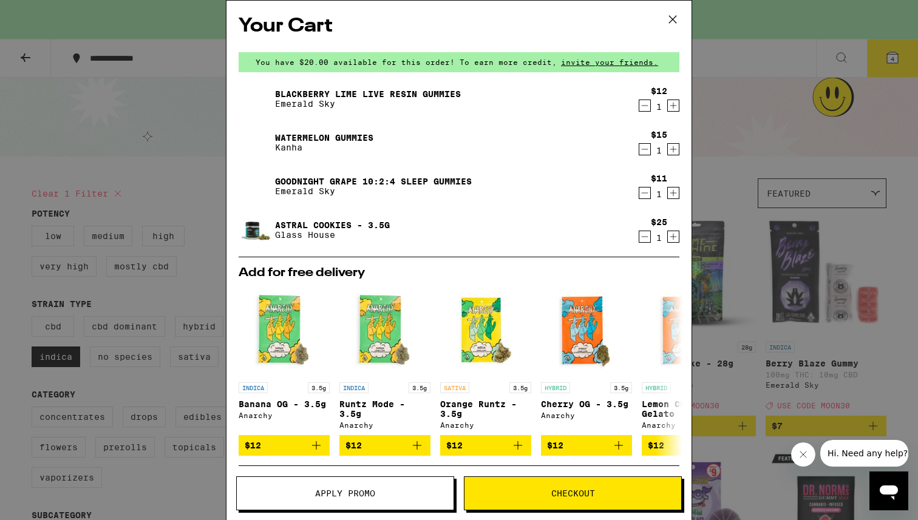
click at [676, 18] on icon at bounding box center [672, 19] width 18 height 18
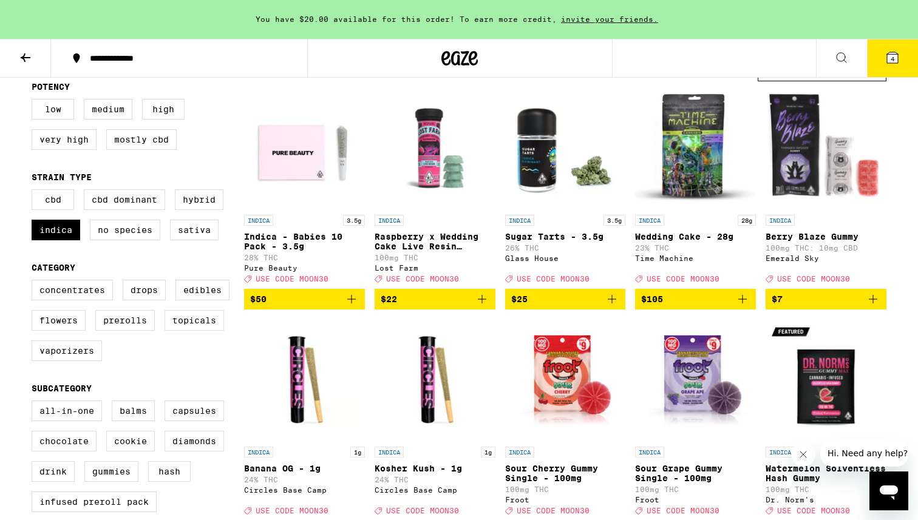
scroll to position [124, 0]
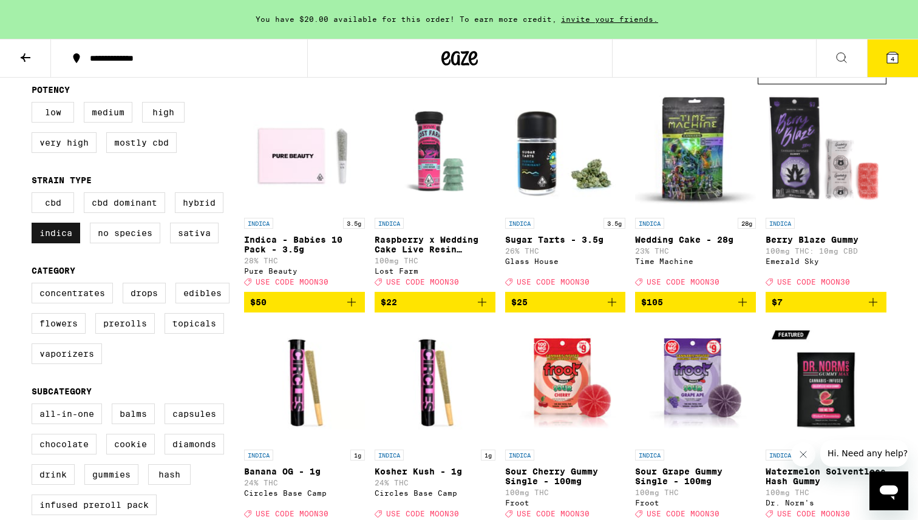
click at [66, 243] on label "Indica" at bounding box center [56, 233] width 49 height 21
click at [35, 195] on input "Indica" at bounding box center [34, 194] width 1 height 1
checkbox input "false"
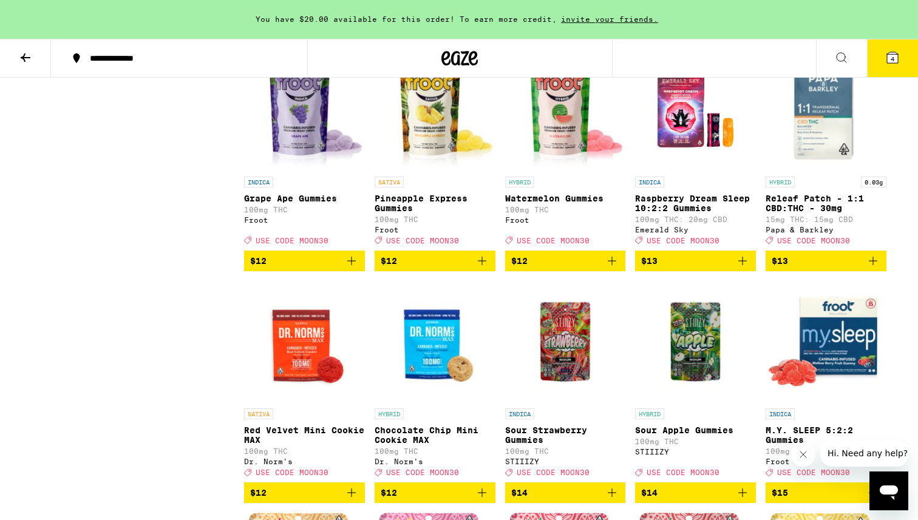
scroll to position [2489, 0]
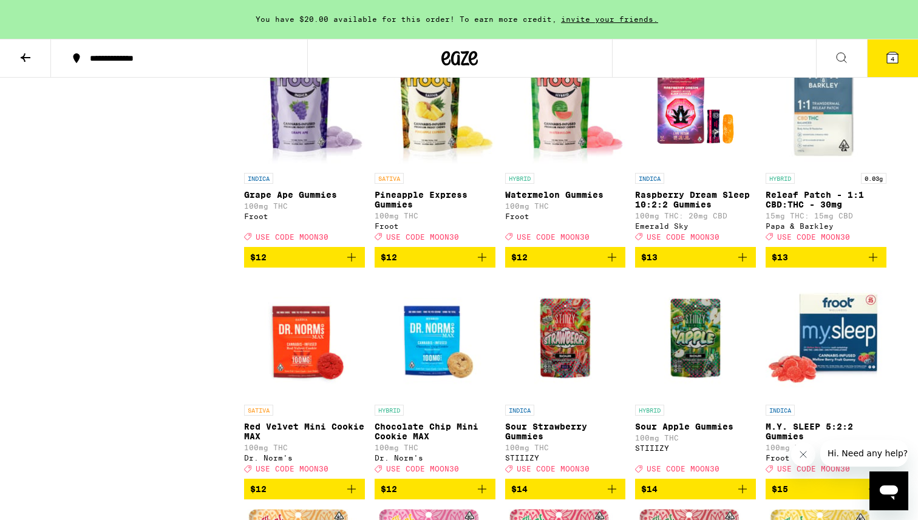
click at [686, 265] on span "$13" at bounding box center [695, 257] width 109 height 15
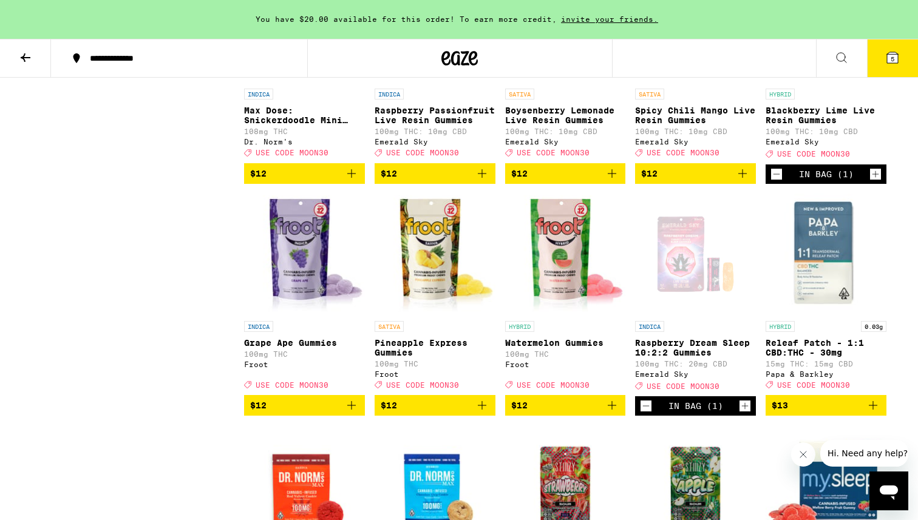
scroll to position [2334, 0]
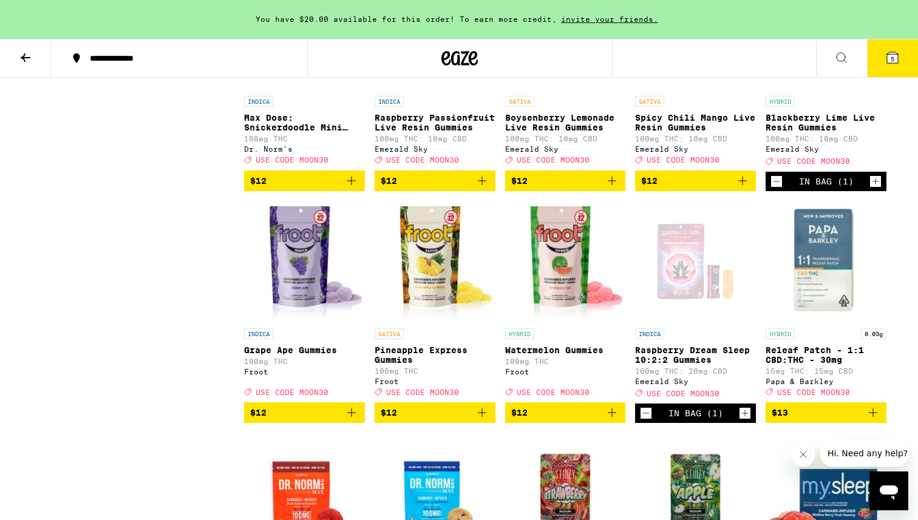
click at [887, 58] on icon at bounding box center [892, 57] width 11 height 11
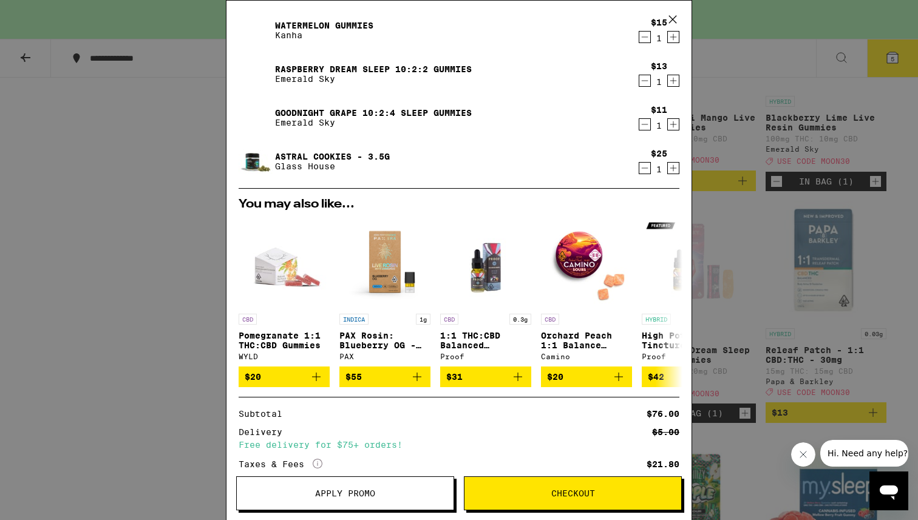
scroll to position [49, 0]
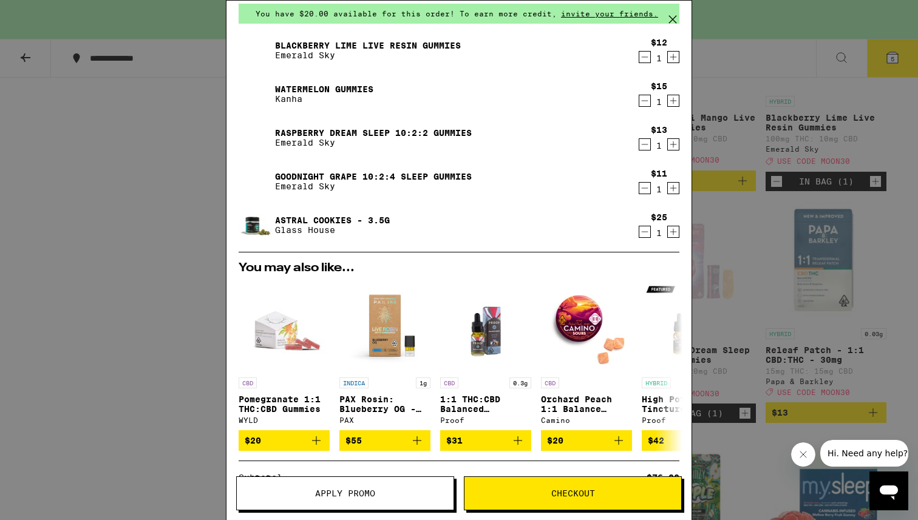
click at [670, 17] on icon at bounding box center [672, 19] width 7 height 7
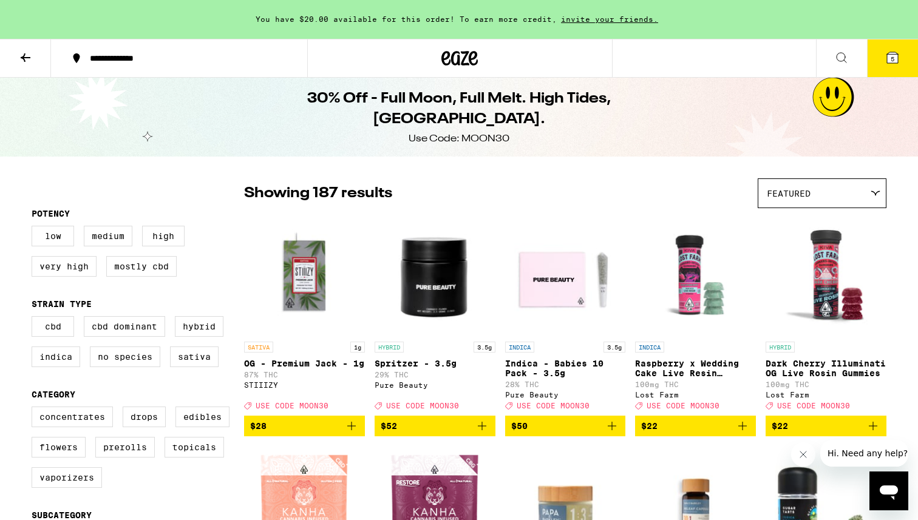
click at [898, 64] on icon at bounding box center [892, 57] width 15 height 15
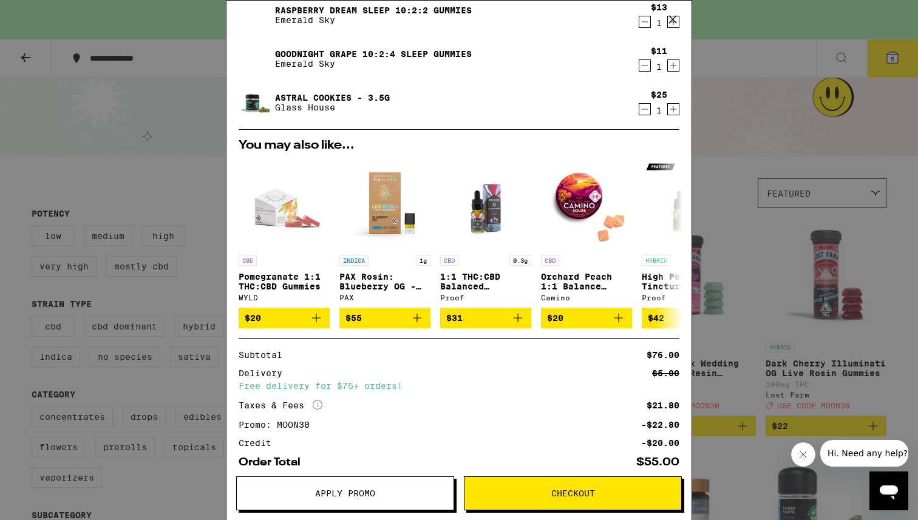
scroll to position [237, 0]
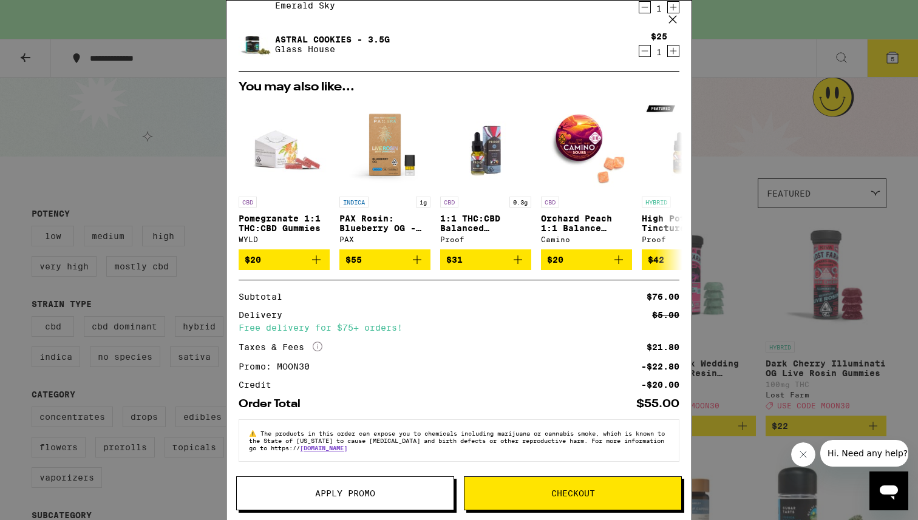
click at [546, 491] on span "Checkout" at bounding box center [572, 493] width 217 height 8
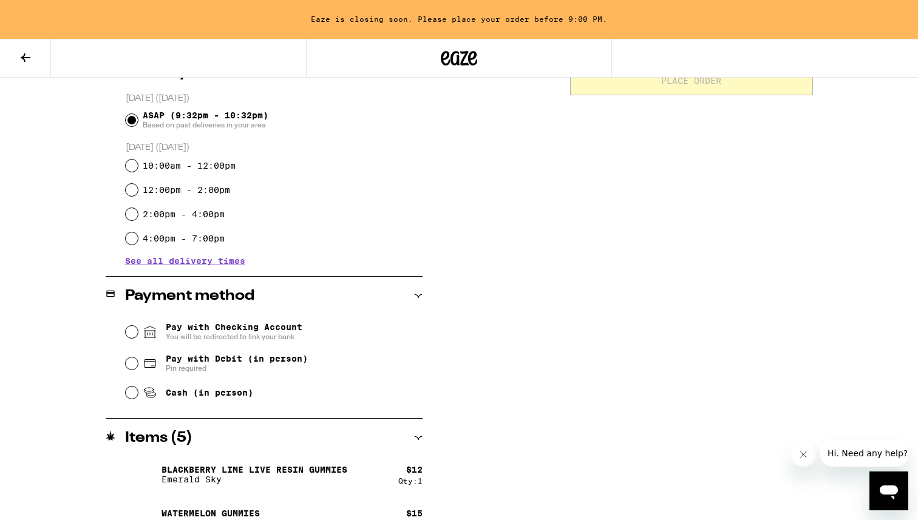
scroll to position [331, 0]
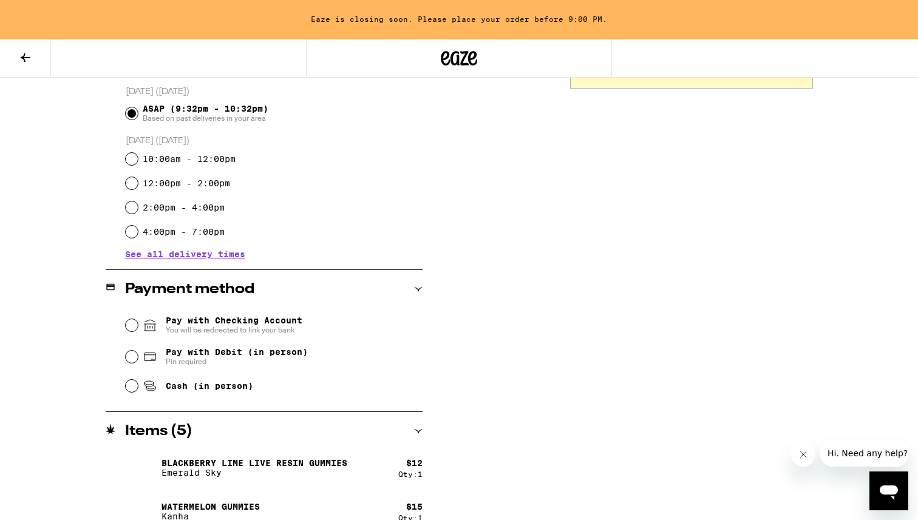
click at [256, 323] on span "Pay with Checking Account You will be redirected to link your bank" at bounding box center [234, 325] width 137 height 19
click at [138, 323] on input "Pay with Checking Account You will be redirected to link your bank" at bounding box center [132, 325] width 12 height 12
click at [218, 324] on span "Pay with Checking Account You will be redirected to link your bank" at bounding box center [234, 325] width 137 height 19
click at [138, 324] on input "Pay with Checking Account You will be redirected to link your bank" at bounding box center [132, 325] width 12 height 12
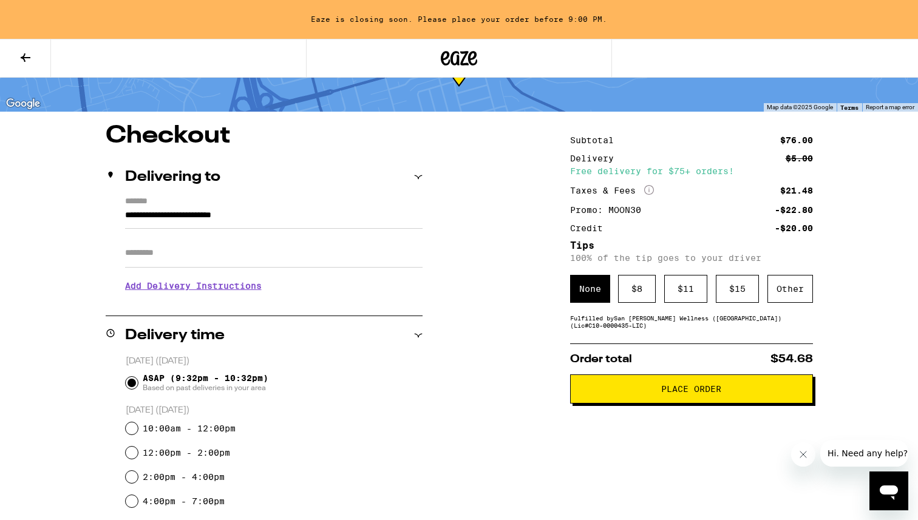
scroll to position [73, 0]
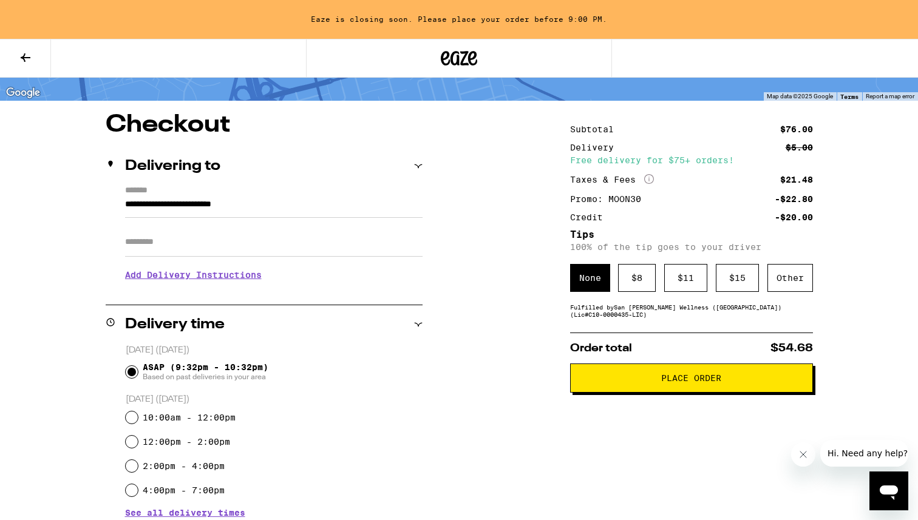
click at [679, 388] on button "Place Order" at bounding box center [691, 378] width 243 height 29
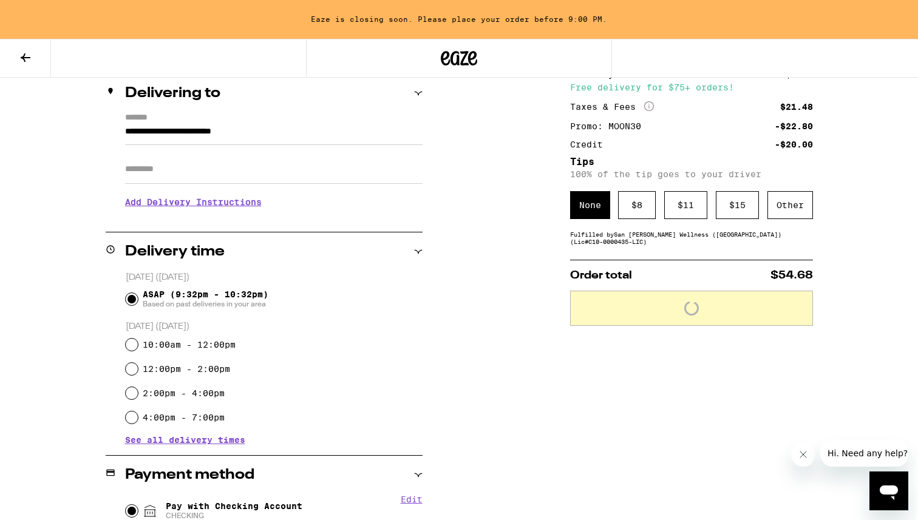
scroll to position [147, 0]
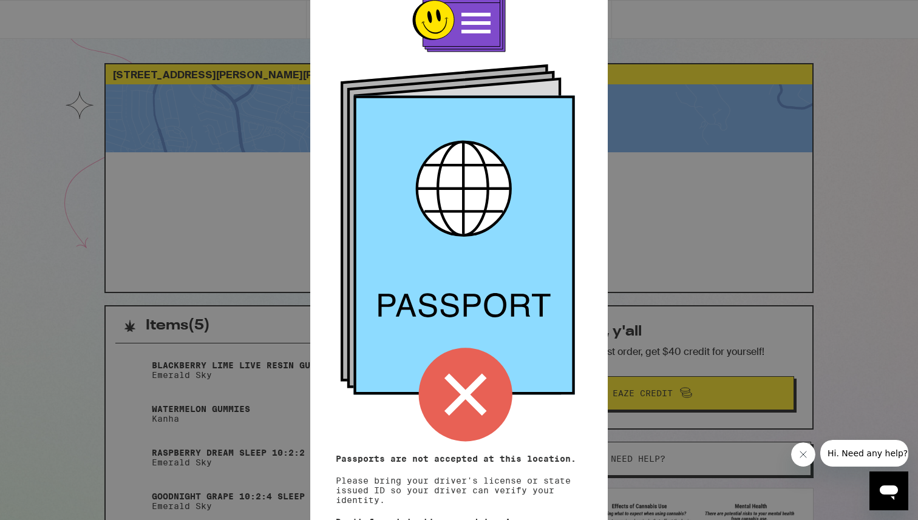
click at [473, 397] on icon at bounding box center [465, 395] width 42 height 42
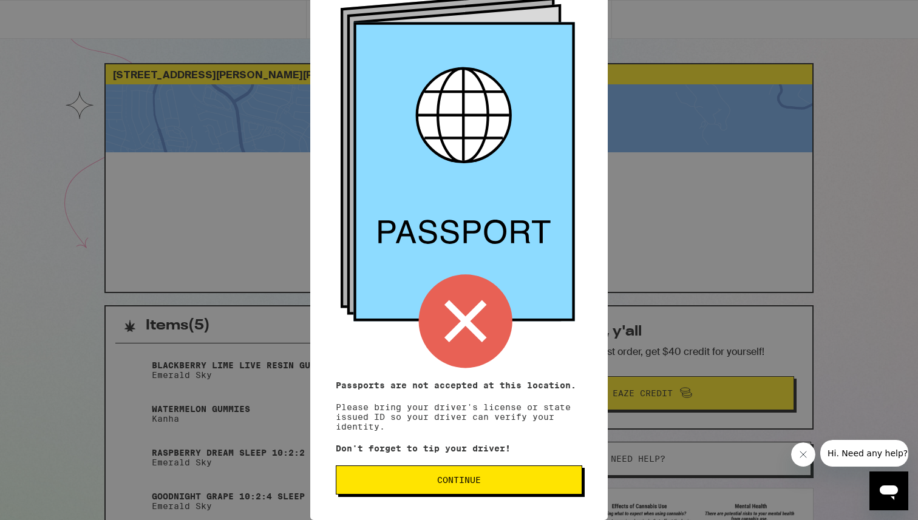
click at [470, 476] on span "Continue" at bounding box center [459, 480] width 44 height 8
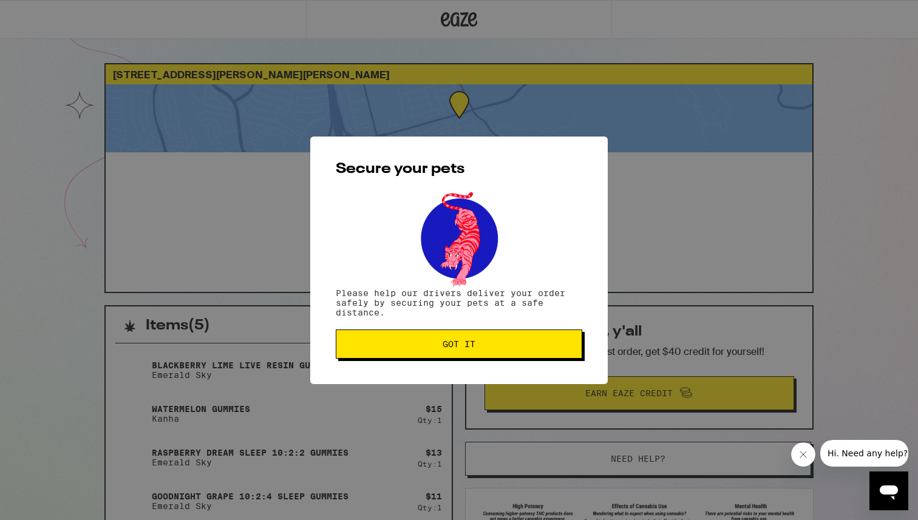
scroll to position [0, 0]
click at [468, 345] on span "Got it" at bounding box center [458, 344] width 33 height 8
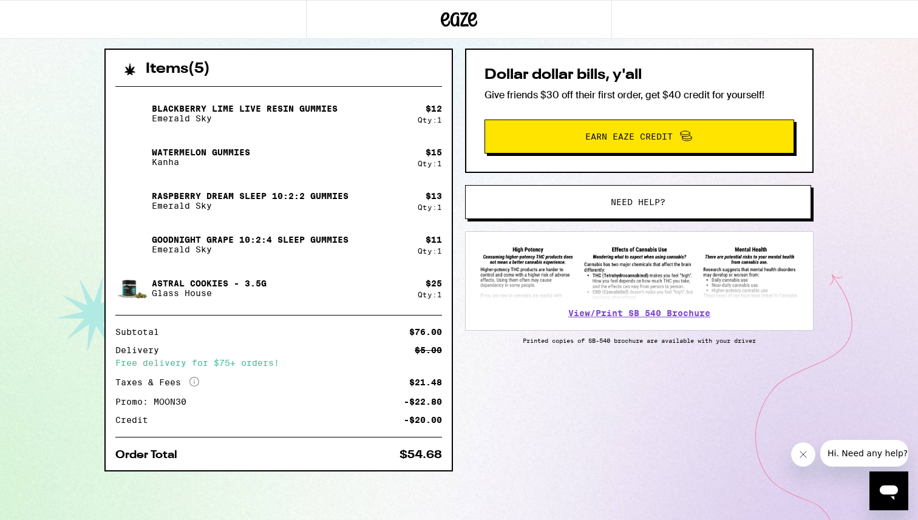
click at [456, 384] on div "Items ( 5 ) Blackberry Lime Live Resin Gummies Emerald Sky $ 12 Qty: 1 Watermel…" at bounding box center [458, 285] width 709 height 472
click at [458, 261] on div "Items ( 5 ) Blackberry Lime Live Resin Gummies Emerald Sky $ 12 Qty: 1 Watermel…" at bounding box center [458, 285] width 709 height 472
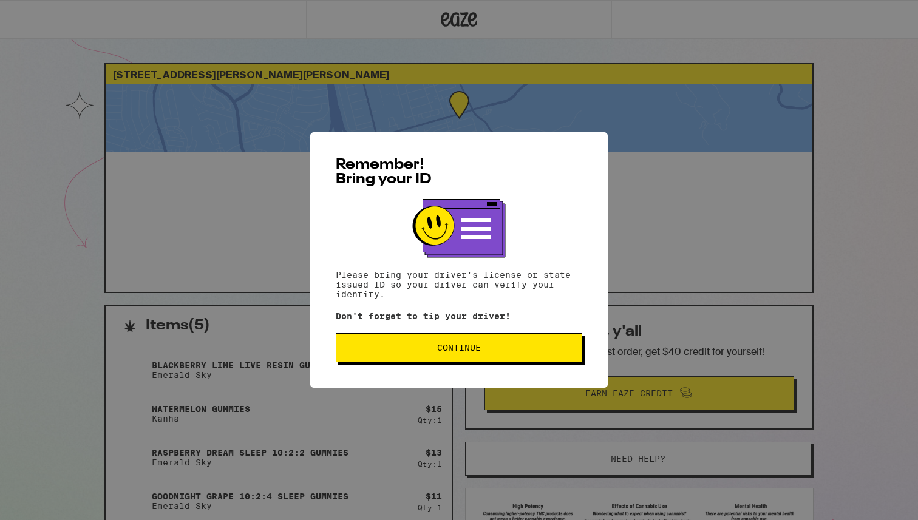
click at [496, 350] on span "Continue" at bounding box center [459, 348] width 226 height 8
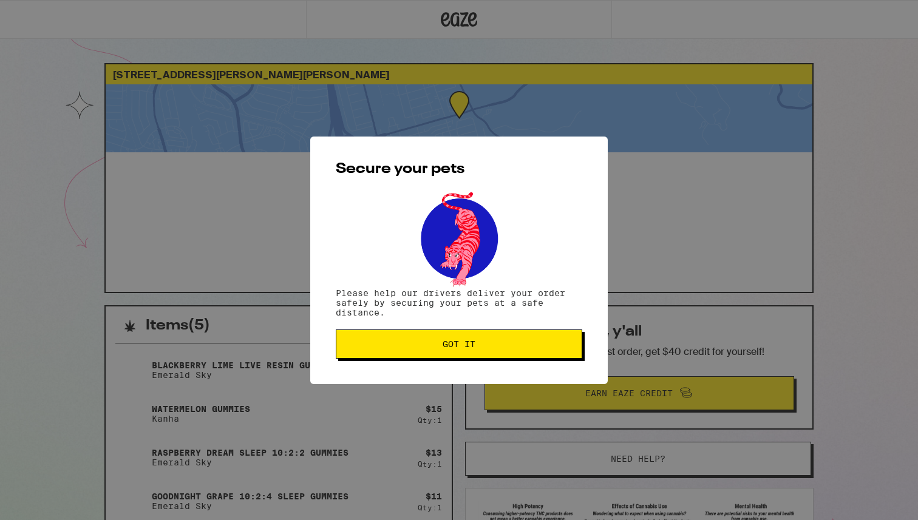
click at [462, 347] on span "Got it" at bounding box center [458, 344] width 33 height 8
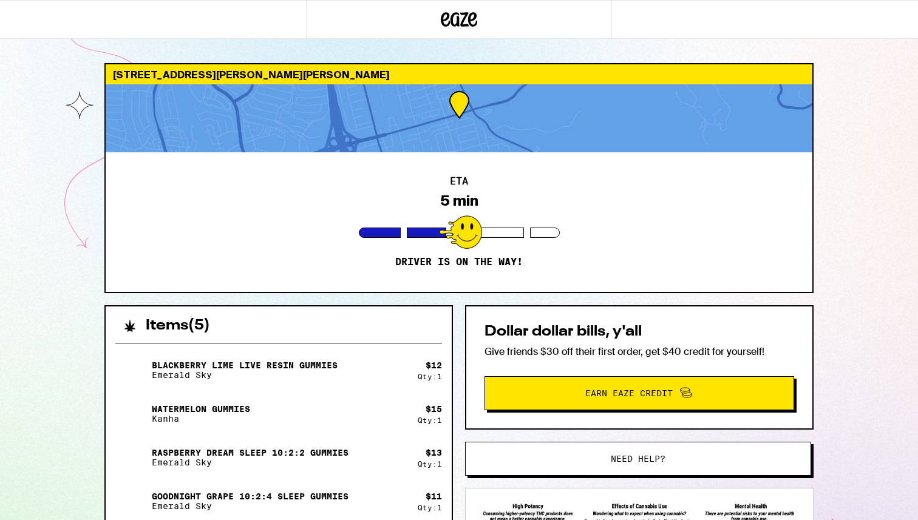
click at [836, 407] on div "1803 [PERSON_NAME] Dr [PERSON_NAME] 95035 ETA 5 min Driver is on the way! Items…" at bounding box center [459, 382] width 918 height 764
click at [749, 502] on img at bounding box center [639, 529] width 323 height 56
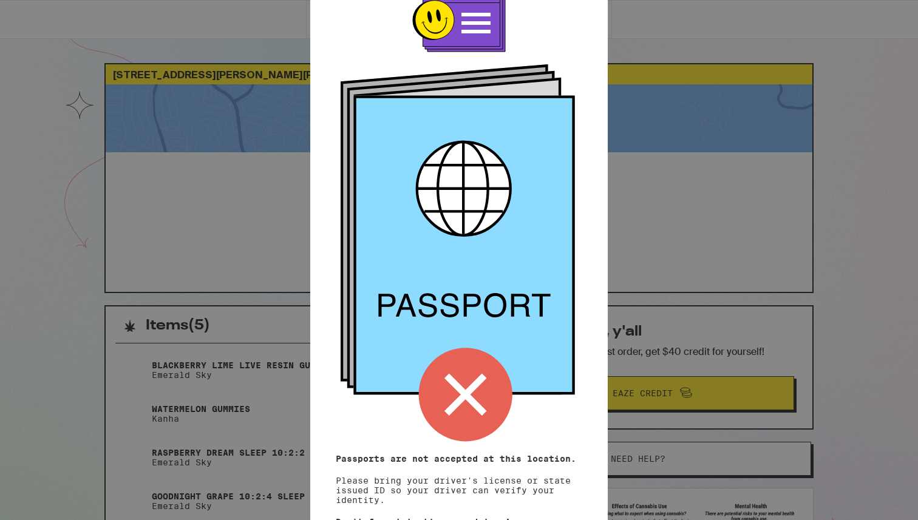
scroll to position [77, 0]
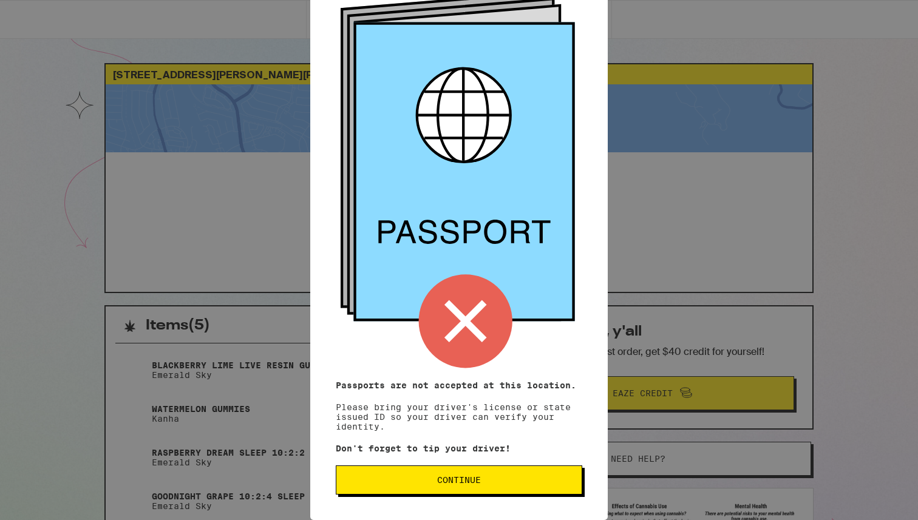
click at [478, 482] on span "Continue" at bounding box center [459, 480] width 44 height 8
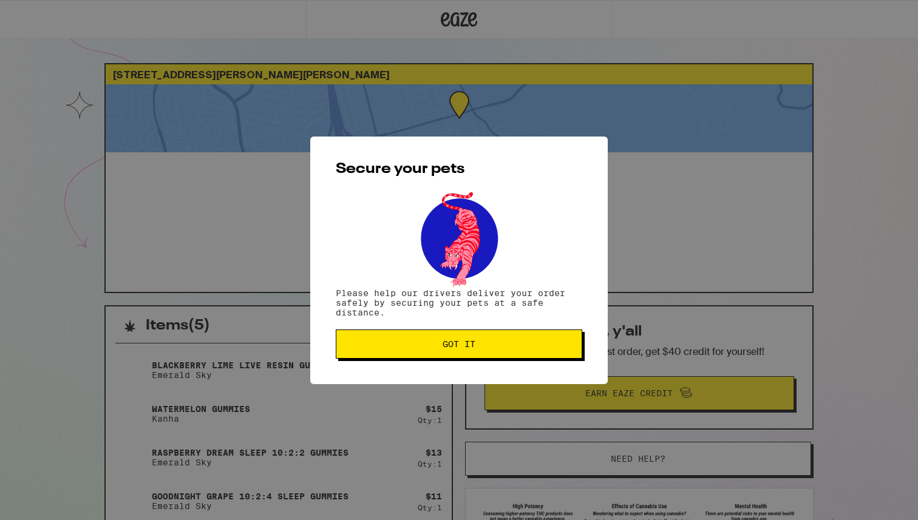
scroll to position [0, 0]
click at [467, 372] on div "Secure your pets Please help our drivers deliver your order safely by securing …" at bounding box center [458, 261] width 297 height 248
click at [461, 348] on span "Got it" at bounding box center [458, 344] width 33 height 8
